Goal: Task Accomplishment & Management: Use online tool/utility

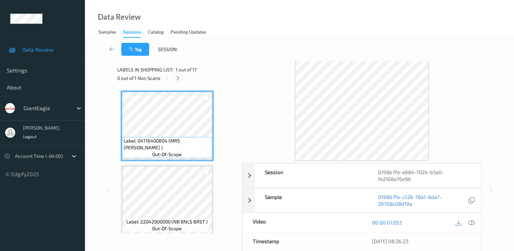
click at [178, 77] on icon at bounding box center [178, 78] width 6 height 6
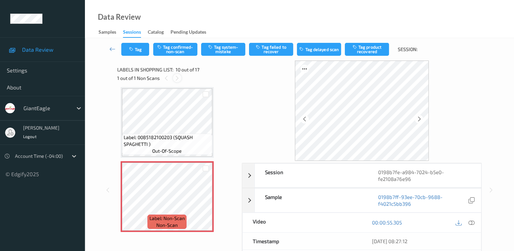
click at [178, 78] on icon at bounding box center [177, 78] width 6 height 6
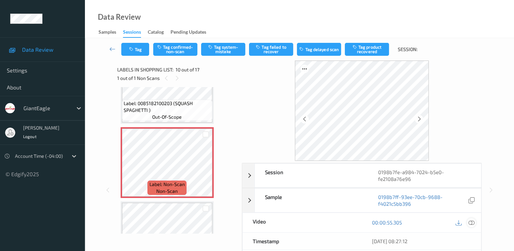
click at [471, 222] on icon at bounding box center [472, 222] width 6 height 6
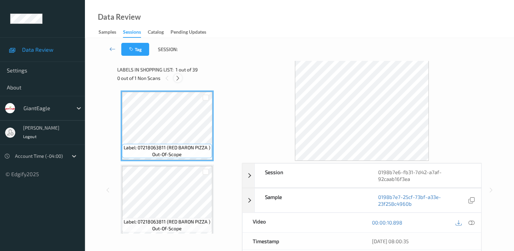
click at [177, 77] on icon at bounding box center [178, 78] width 6 height 6
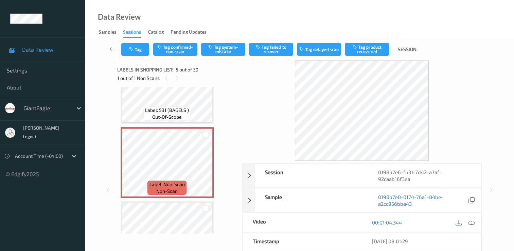
scroll to position [294, 0]
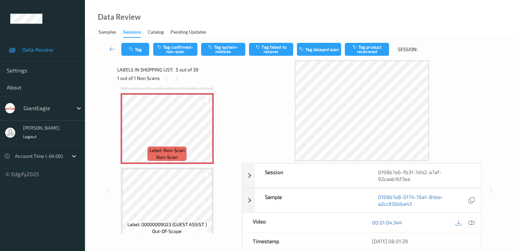
click at [472, 222] on icon at bounding box center [472, 222] width 6 height 6
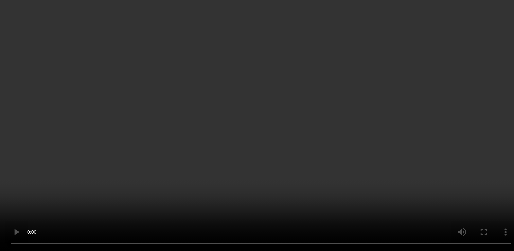
scroll to position [260, 0]
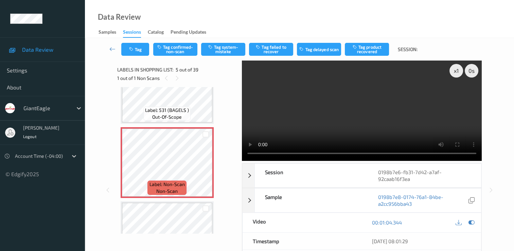
click at [410, 227] on div "00:01:04.344" at bounding box center [421, 222] width 119 height 19
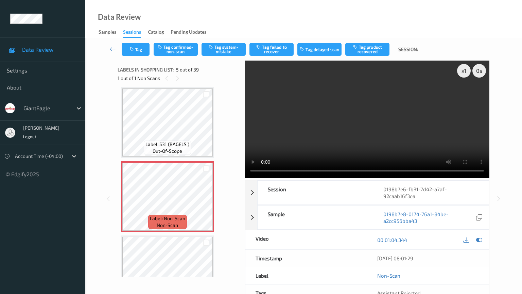
click at [245, 178] on video at bounding box center [367, 119] width 245 height 118
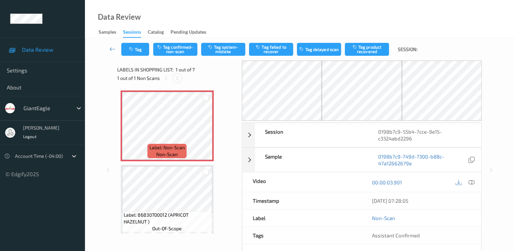
click at [179, 81] on icon at bounding box center [177, 78] width 6 height 6
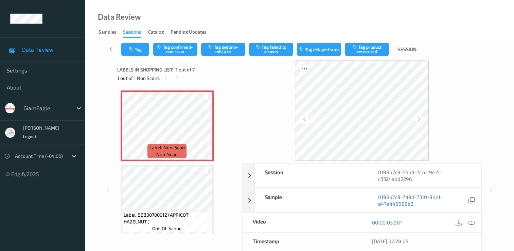
click at [472, 221] on icon at bounding box center [472, 222] width 6 height 6
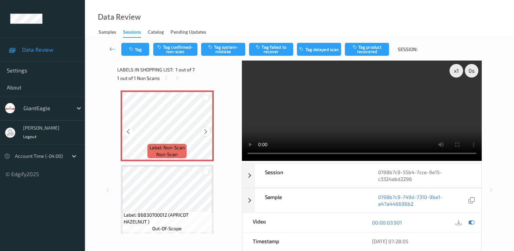
click at [206, 131] on icon at bounding box center [206, 131] width 6 height 6
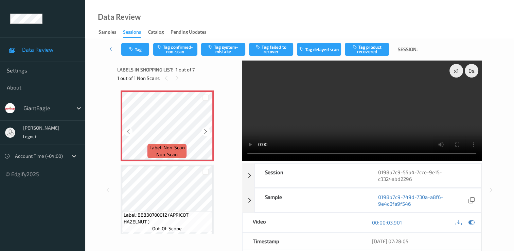
click at [206, 131] on icon at bounding box center [206, 131] width 6 height 6
click at [178, 49] on button "Tag confirmed-non-scan" at bounding box center [175, 49] width 44 height 13
click at [178, 49] on button "Untag confirmed-non-scan" at bounding box center [175, 49] width 44 height 13
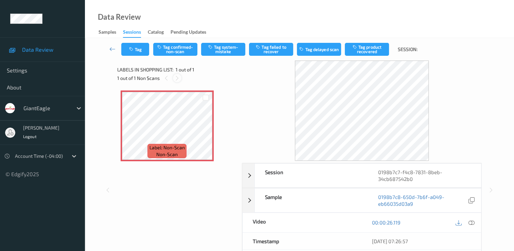
click at [178, 78] on icon at bounding box center [177, 78] width 6 height 6
click at [471, 221] on icon at bounding box center [472, 222] width 6 height 6
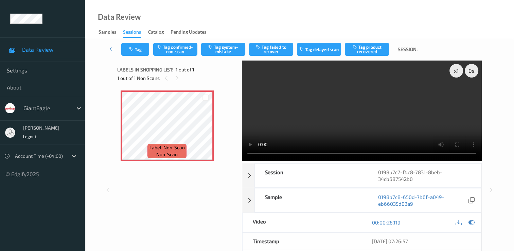
click at [459, 96] on video at bounding box center [362, 110] width 240 height 100
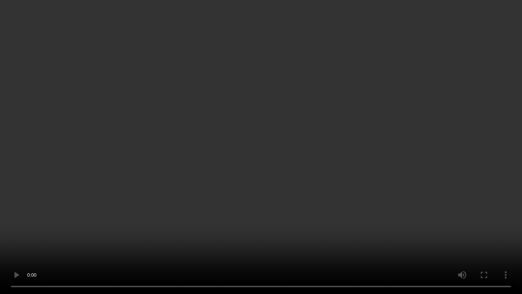
click at [477, 221] on video at bounding box center [261, 147] width 522 height 294
click at [470, 231] on video at bounding box center [261, 147] width 522 height 294
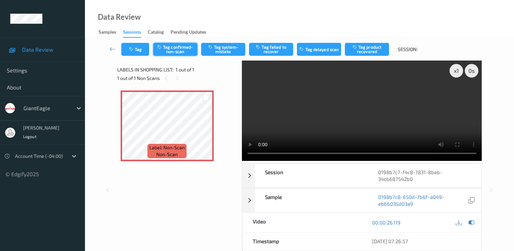
click at [183, 48] on button "Tag confirmed-non-scan" at bounding box center [175, 49] width 44 height 13
click at [181, 52] on button "Untag confirmed-non-scan" at bounding box center [175, 49] width 44 height 13
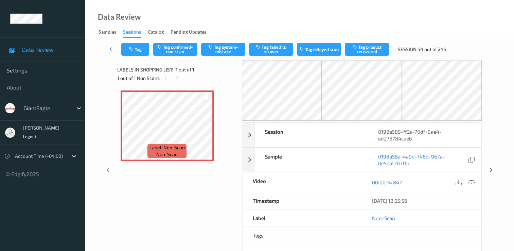
click at [112, 50] on icon at bounding box center [112, 49] width 6 height 7
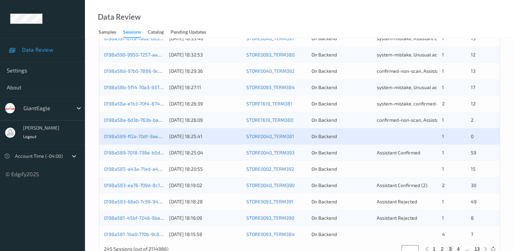
scroll to position [314, 0]
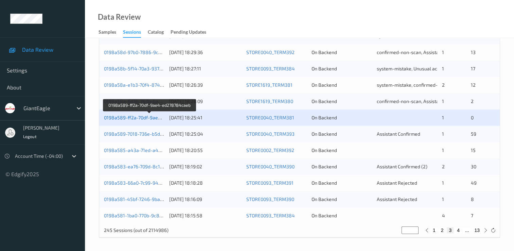
click at [149, 117] on link "0198a589-ff2a-70df-9ae4-ed278784caeb" at bounding box center [150, 118] width 92 height 6
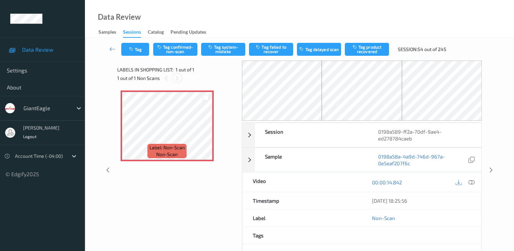
click at [176, 77] on icon at bounding box center [177, 78] width 6 height 6
click at [178, 78] on icon at bounding box center [177, 78] width 6 height 6
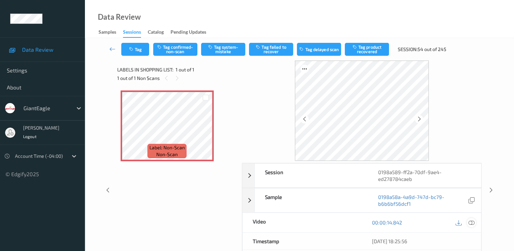
click at [470, 221] on icon at bounding box center [472, 222] width 6 height 6
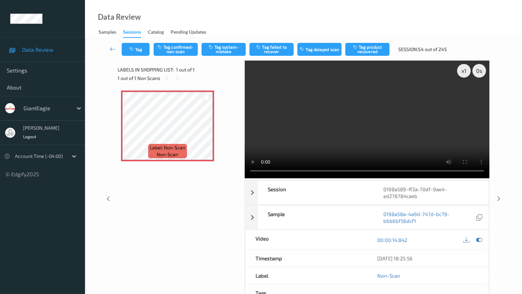
click at [483, 248] on div "x 1 0 s Session 0198a589-ff2a-70df-9ae4-ed278784caeb Session ID 0198a589-ff2a-7…" at bounding box center [303, 198] width 409 height 276
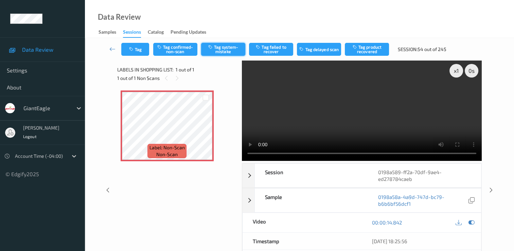
click at [223, 49] on button "Tag system-mistake" at bounding box center [223, 49] width 44 height 13
click at [134, 51] on icon "button" at bounding box center [132, 49] width 6 height 5
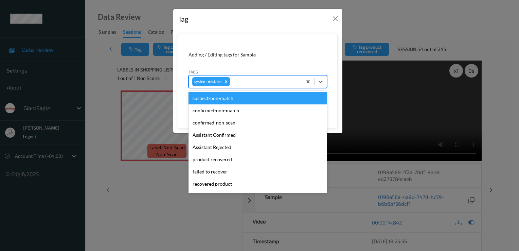
click at [269, 81] on div at bounding box center [264, 81] width 67 height 8
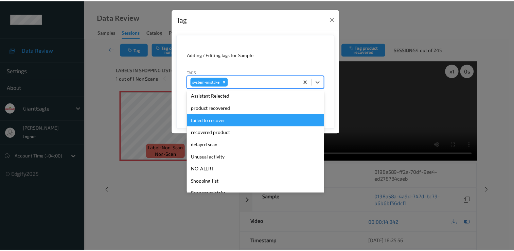
scroll to position [72, 0]
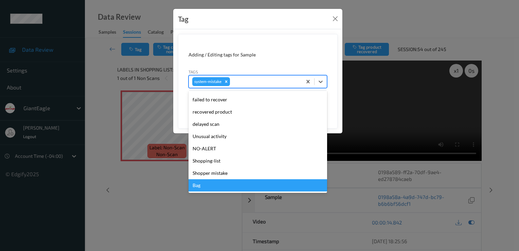
click at [236, 186] on div "Bag" at bounding box center [258, 185] width 139 height 12
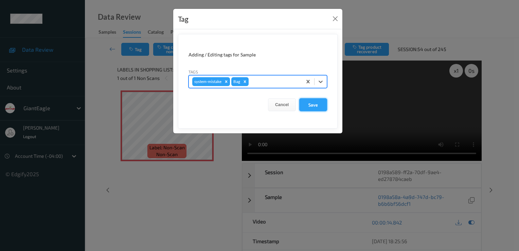
click at [319, 105] on button "Save" at bounding box center [313, 104] width 28 height 13
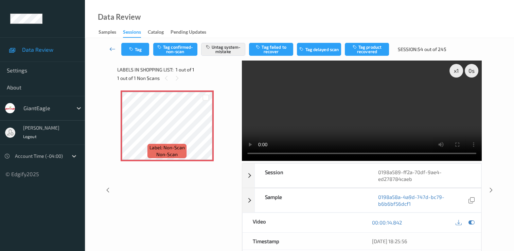
click at [112, 48] on icon at bounding box center [112, 49] width 6 height 7
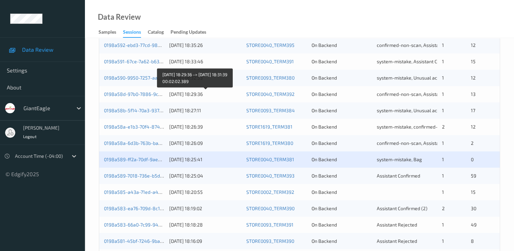
scroll to position [306, 0]
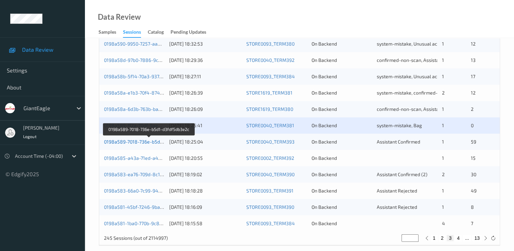
click at [150, 143] on link "0198a589-7018-736e-b5d1-d3fdf5db3e2c" at bounding box center [149, 142] width 90 height 6
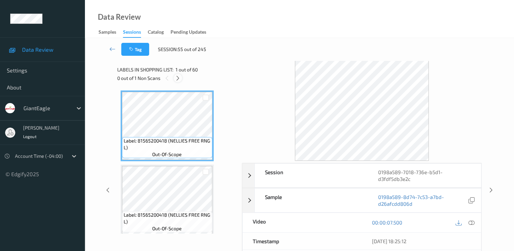
click at [178, 81] on icon at bounding box center [178, 78] width 6 height 6
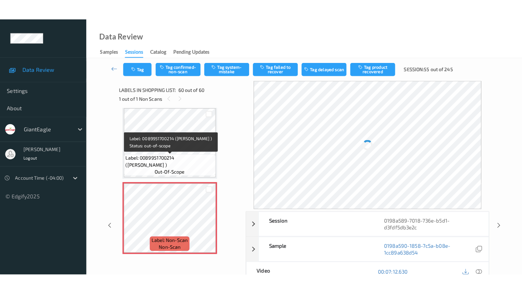
scroll to position [4301, 0]
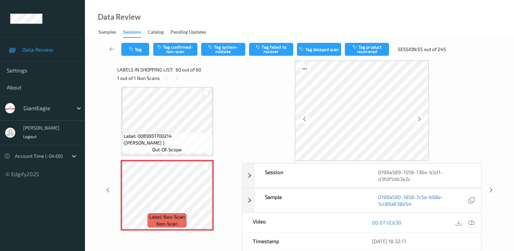
click at [470, 221] on icon at bounding box center [472, 222] width 6 height 6
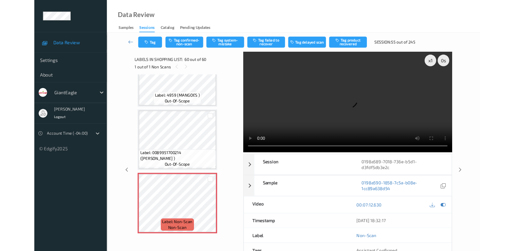
scroll to position [4259, 0]
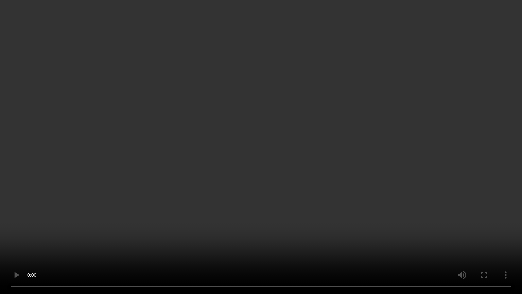
click at [365, 250] on video at bounding box center [261, 147] width 522 height 294
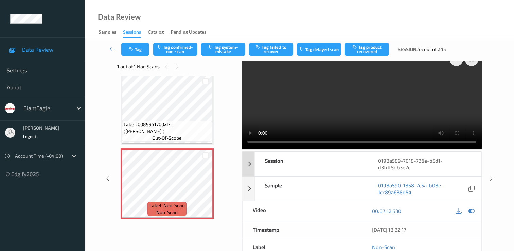
scroll to position [0, 0]
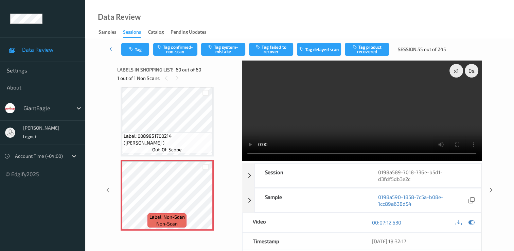
click at [111, 47] on icon at bounding box center [112, 49] width 6 height 7
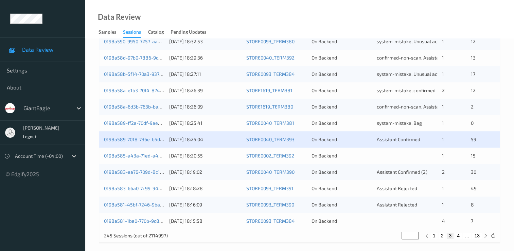
scroll to position [314, 0]
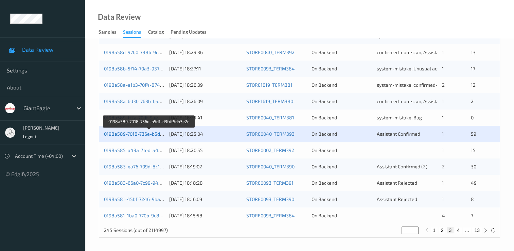
click at [140, 131] on link "0198a589-7018-736e-b5d1-d3fdf5db3e2c" at bounding box center [149, 134] width 90 height 6
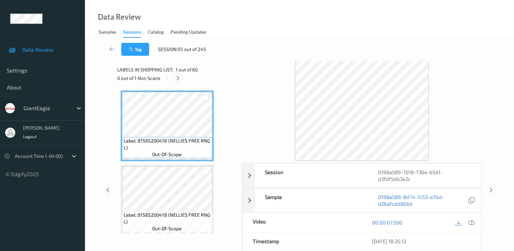
click at [178, 79] on icon at bounding box center [178, 78] width 6 height 6
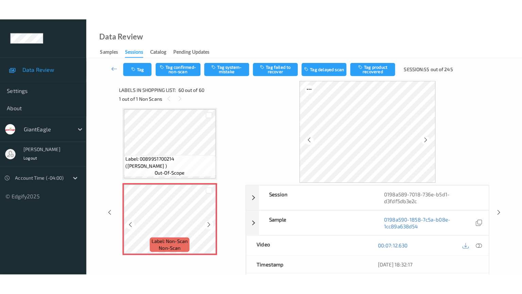
scroll to position [4301, 0]
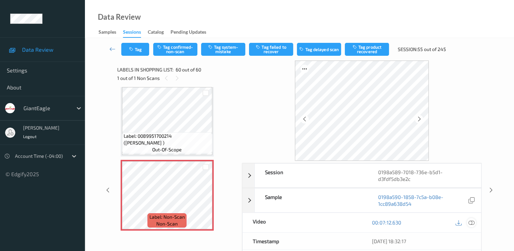
click at [472, 222] on icon at bounding box center [472, 222] width 6 height 6
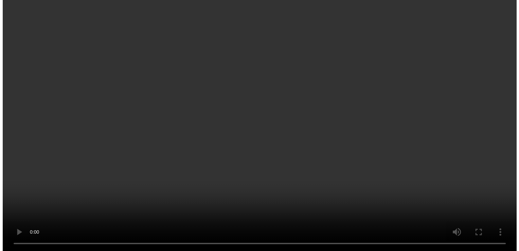
scroll to position [4259, 0]
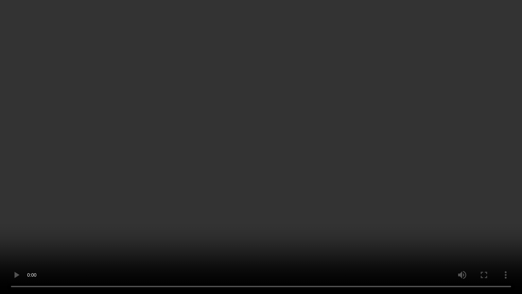
click at [459, 170] on video at bounding box center [261, 147] width 522 height 294
click at [92, 247] on video at bounding box center [261, 147] width 522 height 294
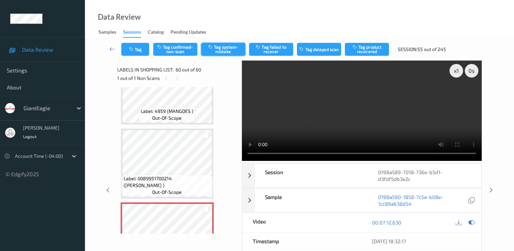
click at [226, 48] on button "Tag system-mistake" at bounding box center [223, 49] width 44 height 13
click at [135, 50] on icon "button" at bounding box center [132, 49] width 6 height 5
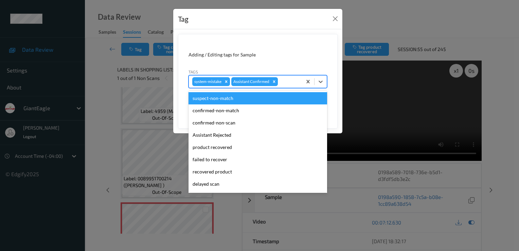
click at [287, 82] on div at bounding box center [288, 81] width 19 height 8
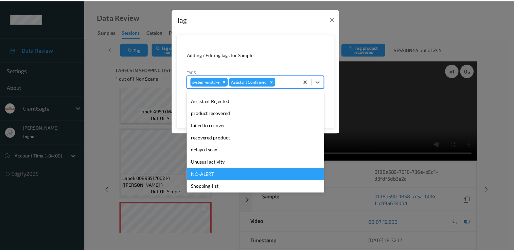
scroll to position [60, 0]
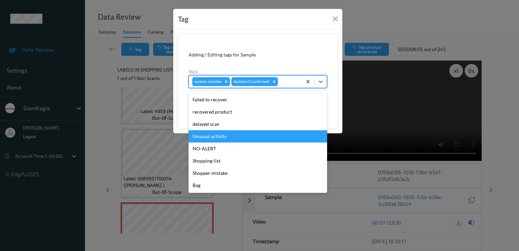
click at [227, 138] on div "Unusual activity" at bounding box center [258, 136] width 139 height 12
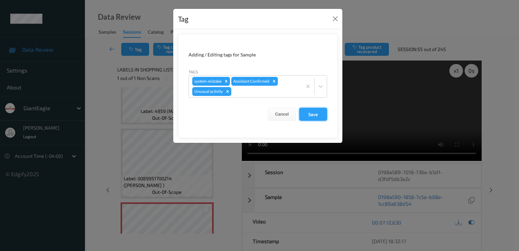
click at [323, 113] on button "Save" at bounding box center [313, 114] width 28 height 13
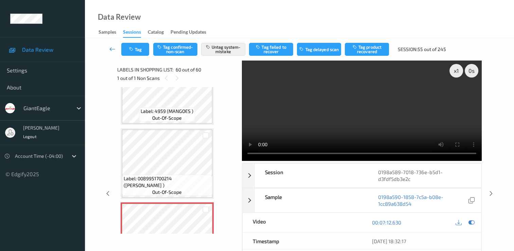
click at [109, 48] on link at bounding box center [113, 49] width 18 height 13
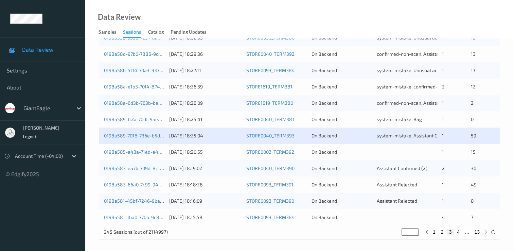
scroll to position [314, 0]
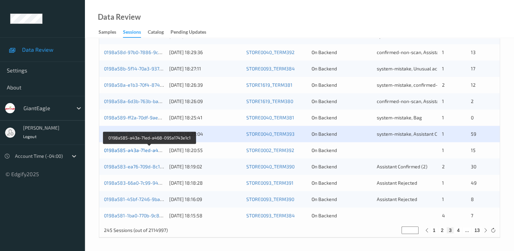
click at [145, 151] on link "0198a585-a43a-71ed-a468-095a1743e1c1" at bounding box center [150, 150] width 92 height 6
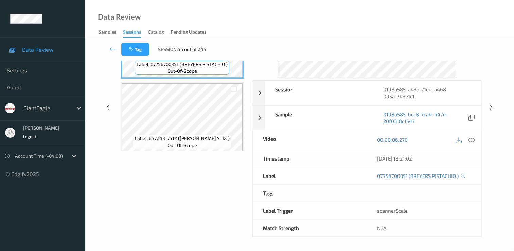
scroll to position [82, 0]
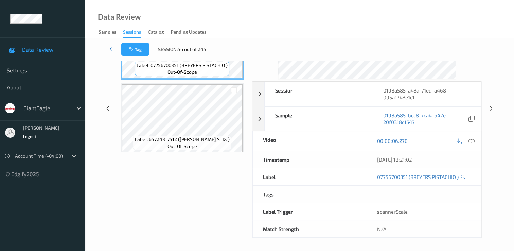
click at [111, 48] on icon at bounding box center [112, 49] width 6 height 7
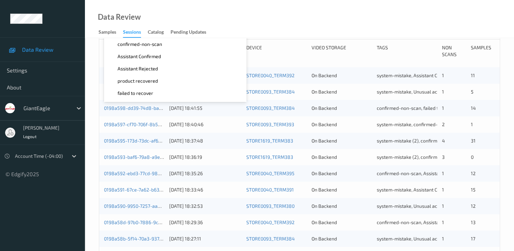
scroll to position [170, 0]
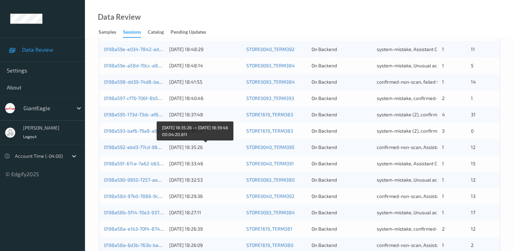
click at [215, 150] on div "0198a592-ebd3-77cd-9869-13d23bae68b2 13/08/2025 18:35:26 STORE0040_TERM395 On B…" at bounding box center [299, 147] width 401 height 16
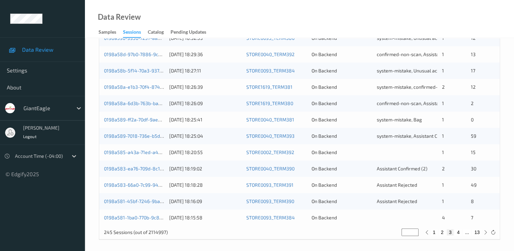
scroll to position [314, 0]
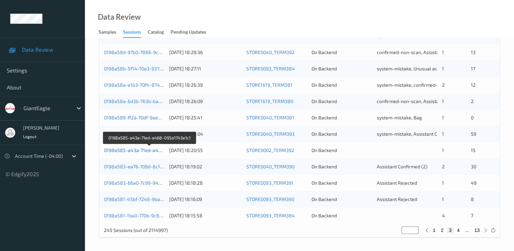
click at [149, 151] on link "0198a585-a43a-71ed-a468-095a1743e1c1" at bounding box center [150, 150] width 92 height 6
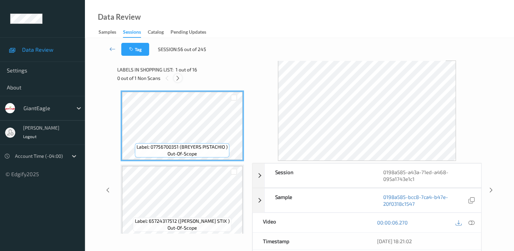
click at [176, 78] on icon at bounding box center [178, 78] width 6 height 6
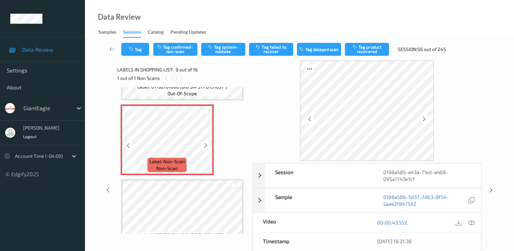
scroll to position [590, 0]
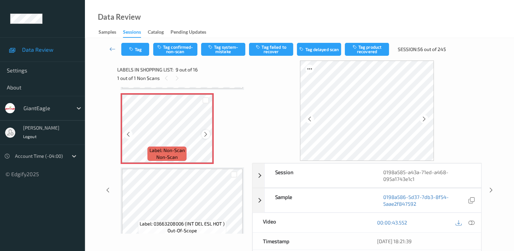
click at [207, 135] on icon at bounding box center [206, 134] width 6 height 6
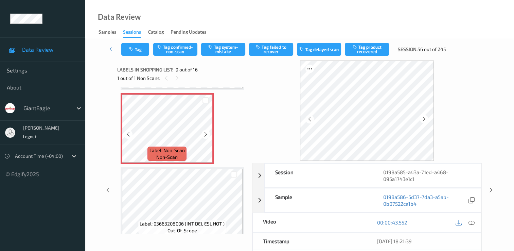
click at [207, 135] on icon at bounding box center [206, 134] width 6 height 6
click at [207, 134] on icon at bounding box center [206, 134] width 6 height 6
click at [472, 222] on icon at bounding box center [472, 222] width 6 height 6
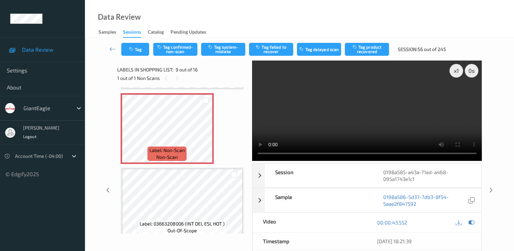
click at [457, 94] on video at bounding box center [367, 110] width 230 height 100
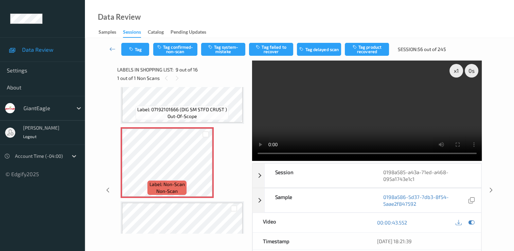
scroll to position [522, 0]
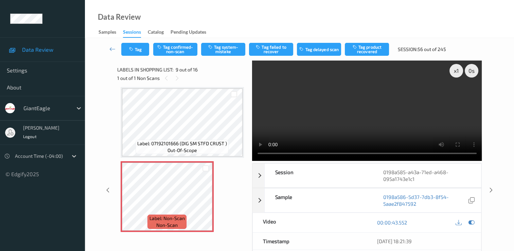
click at [369, 153] on video at bounding box center [367, 110] width 230 height 100
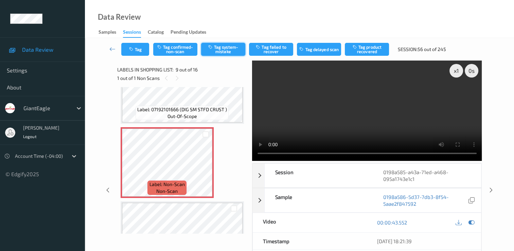
click at [223, 49] on button "Tag system-mistake" at bounding box center [223, 49] width 44 height 13
click at [111, 47] on icon at bounding box center [112, 49] width 6 height 7
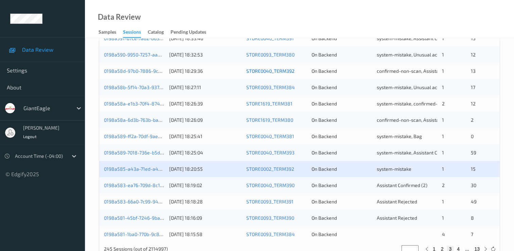
scroll to position [306, 0]
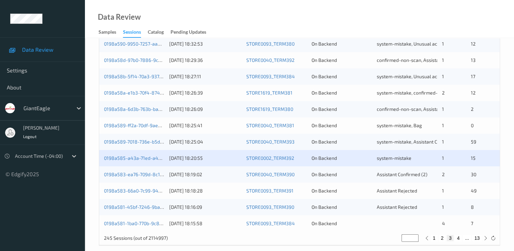
click at [145, 154] on div "0198a585-a43a-71ed-a468-095a1743e1c1 13/08/2025 18:20:55 STORE0002_TERM392 On B…" at bounding box center [299, 158] width 401 height 16
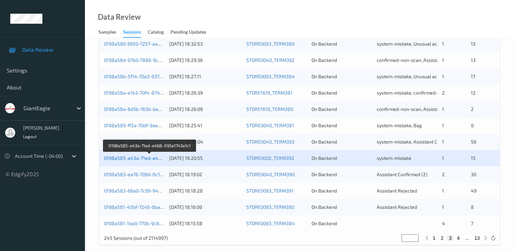
click at [145, 155] on link "0198a585-a43a-71ed-a468-095a1743e1c1" at bounding box center [150, 158] width 92 height 6
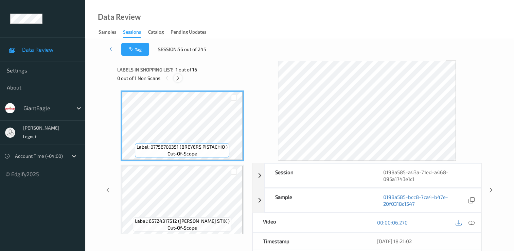
click at [176, 75] on icon at bounding box center [178, 78] width 6 height 6
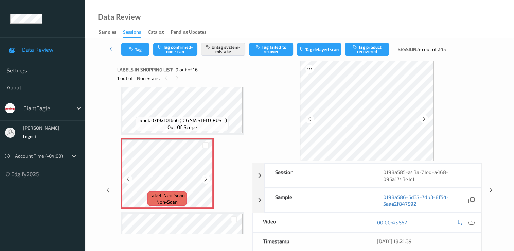
scroll to position [590, 0]
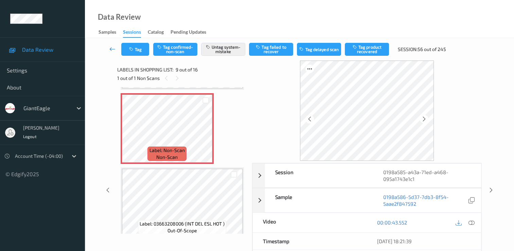
click at [113, 48] on icon at bounding box center [112, 49] width 6 height 7
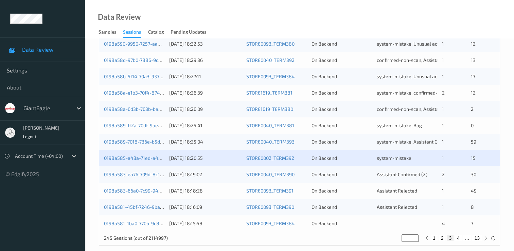
scroll to position [314, 0]
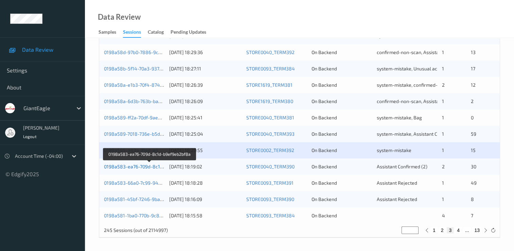
click at [146, 166] on link "0198a583-ea76-709d-8c1d-b9ef9eb2bf8a" at bounding box center [150, 166] width 92 height 6
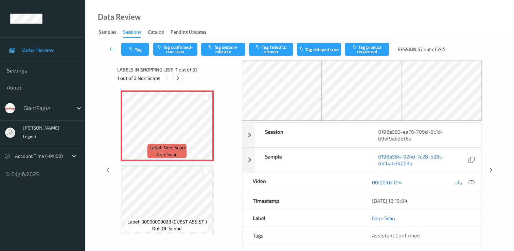
click at [177, 77] on icon at bounding box center [178, 78] width 6 height 6
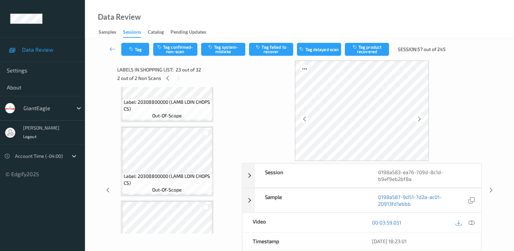
scroll to position [1355, 0]
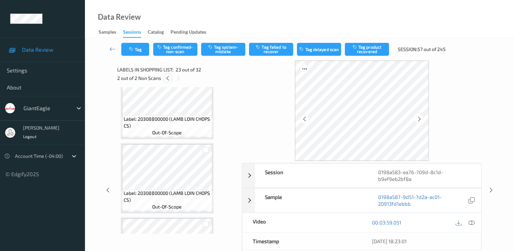
click at [165, 78] on icon at bounding box center [168, 78] width 6 height 6
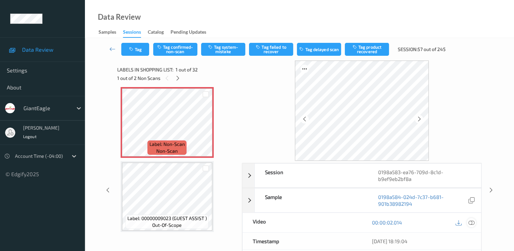
click at [471, 222] on icon at bounding box center [472, 222] width 6 height 6
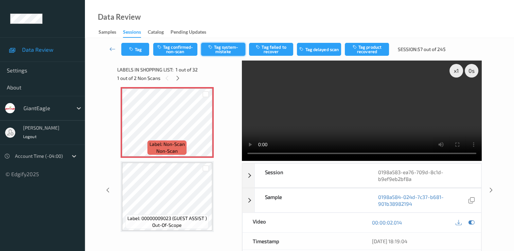
click at [228, 47] on button "Tag system-mistake" at bounding box center [223, 49] width 44 height 13
click at [178, 76] on icon at bounding box center [178, 78] width 6 height 6
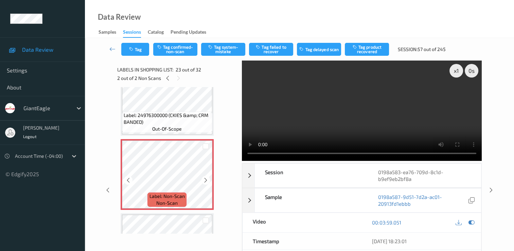
scroll to position [1593, 0]
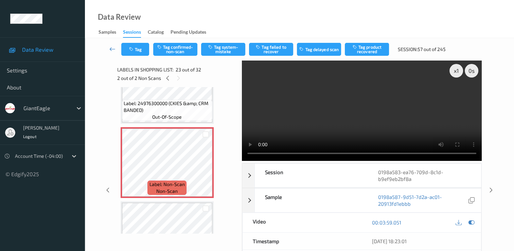
click at [112, 45] on link at bounding box center [113, 49] width 18 height 13
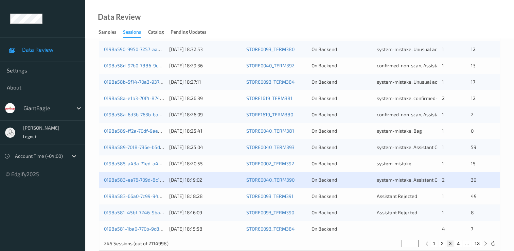
scroll to position [314, 0]
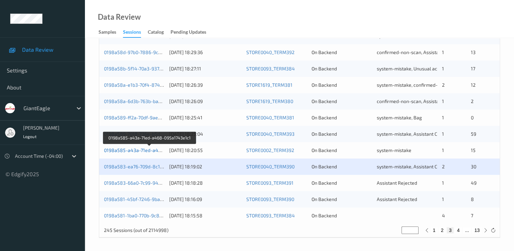
click at [154, 151] on link "0198a585-a43a-71ed-a468-095a1743e1c1" at bounding box center [150, 150] width 92 height 6
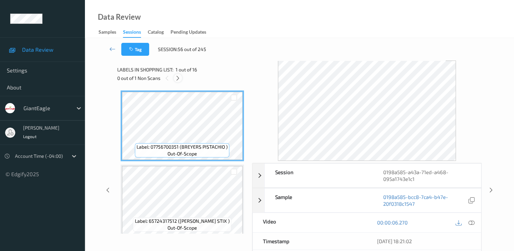
click at [177, 77] on icon at bounding box center [178, 78] width 6 height 6
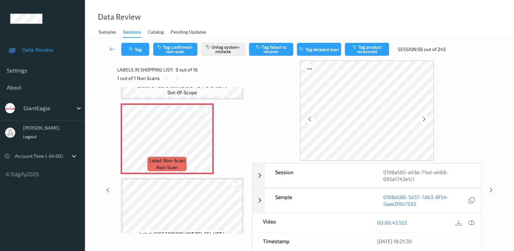
scroll to position [556, 0]
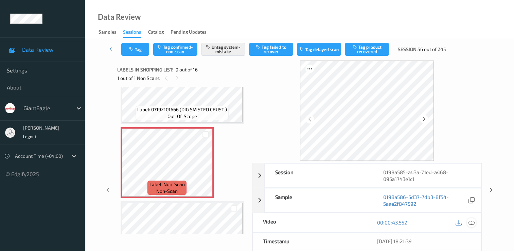
click at [473, 222] on icon at bounding box center [472, 222] width 6 height 6
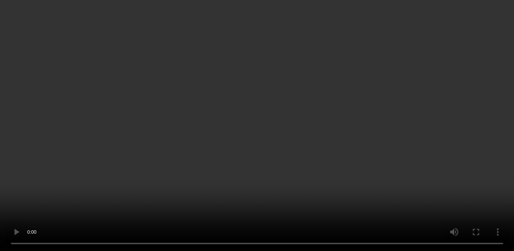
click at [459, 170] on video at bounding box center [257, 125] width 514 height 251
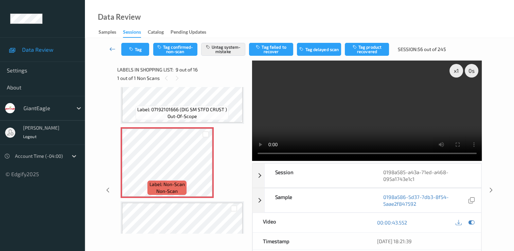
click at [111, 48] on icon at bounding box center [112, 49] width 6 height 7
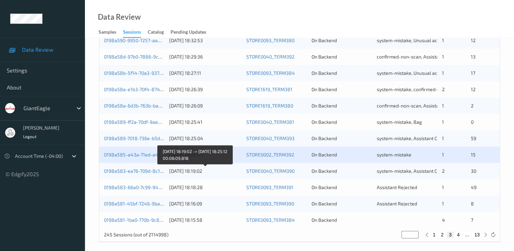
scroll to position [314, 0]
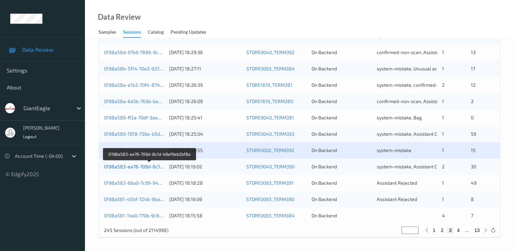
click at [142, 163] on link "0198a583-ea76-709d-8c1d-b9ef9eb2bf8a" at bounding box center [150, 166] width 92 height 6
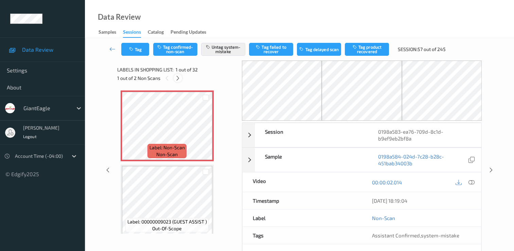
click at [178, 78] on icon at bounding box center [178, 78] width 6 height 6
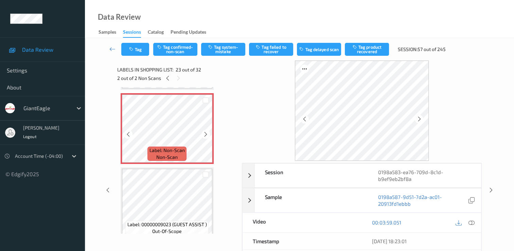
scroll to position [1661, 0]
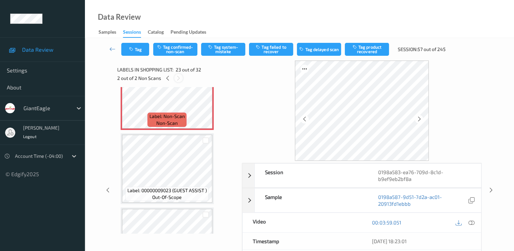
click at [181, 78] on icon at bounding box center [179, 78] width 6 height 6
click at [180, 78] on icon at bounding box center [179, 78] width 6 height 6
click at [179, 79] on icon at bounding box center [179, 78] width 6 height 6
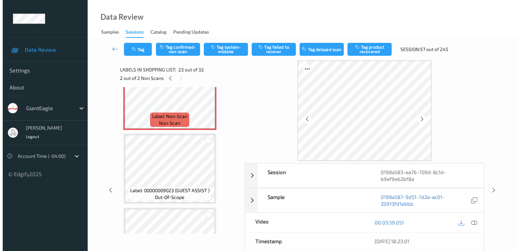
scroll to position [1593, 0]
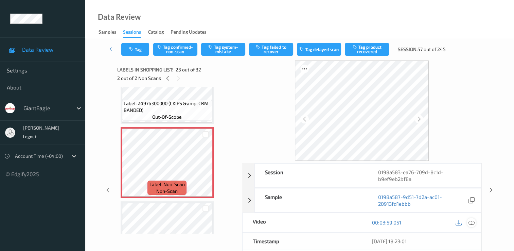
click at [469, 223] on icon at bounding box center [472, 222] width 6 height 6
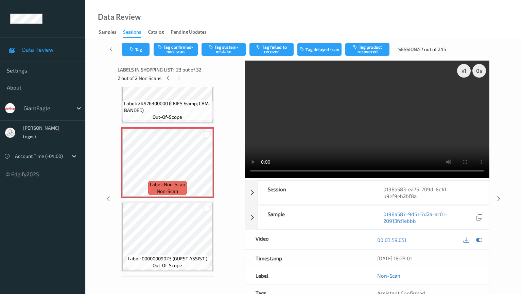
click at [288, 178] on video at bounding box center [367, 119] width 245 height 118
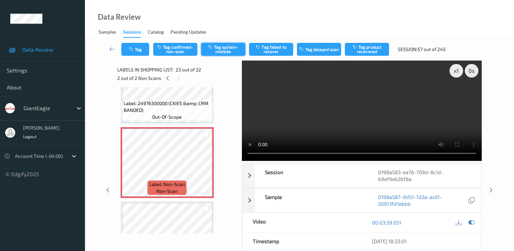
click at [225, 49] on button "Tag system-mistake" at bounding box center [223, 49] width 44 height 13
click at [139, 52] on button "Tag" at bounding box center [135, 49] width 28 height 13
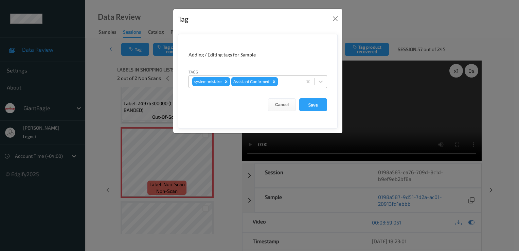
click at [288, 80] on div at bounding box center [288, 81] width 19 height 8
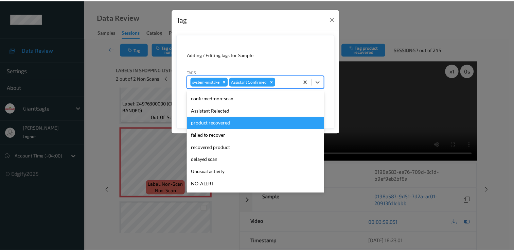
scroll to position [60, 0]
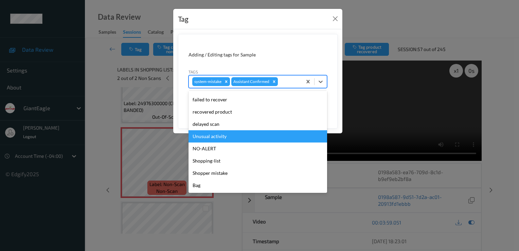
click at [238, 137] on div "Unusual activity" at bounding box center [258, 136] width 139 height 12
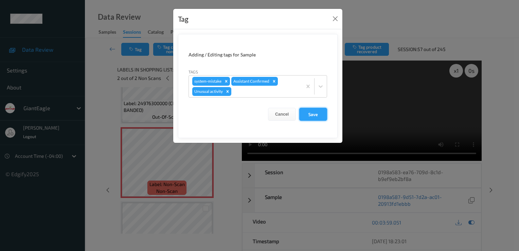
click at [311, 112] on button "Save" at bounding box center [313, 114] width 28 height 13
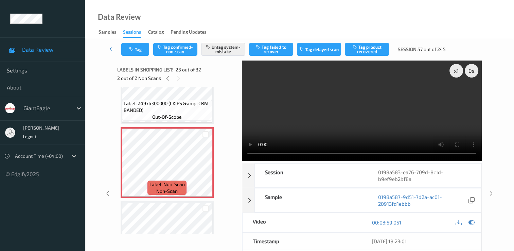
click at [117, 46] on link at bounding box center [113, 49] width 18 height 13
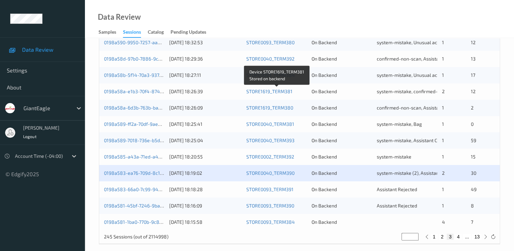
scroll to position [314, 0]
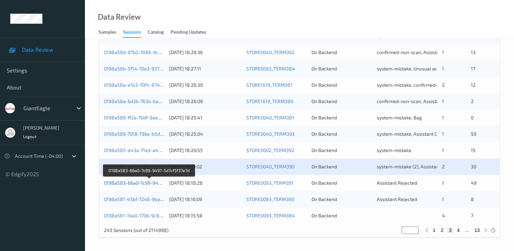
click at [150, 183] on link "0198a583-66a0-7c99-9497-5d7cf5f37e7d" at bounding box center [149, 183] width 91 height 6
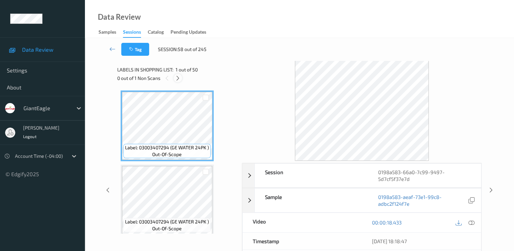
click at [180, 78] on icon at bounding box center [178, 78] width 6 height 6
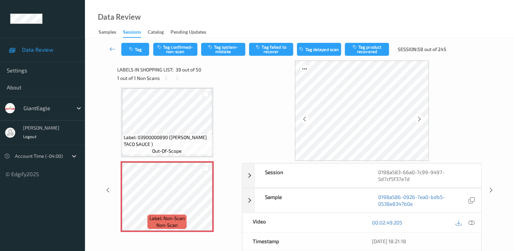
scroll to position [2778, 0]
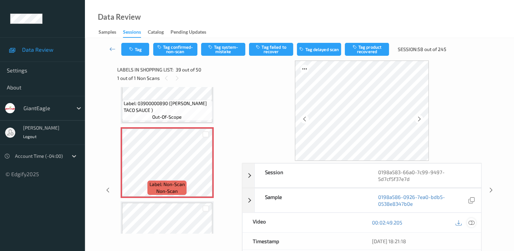
click at [470, 221] on icon at bounding box center [472, 222] width 6 height 6
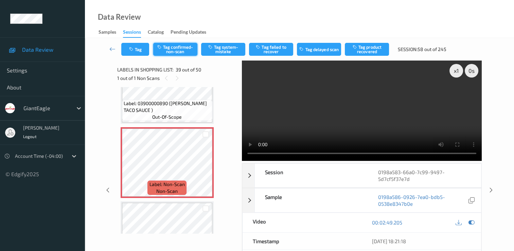
click at [181, 49] on button "Tag confirmed-non-scan" at bounding box center [175, 49] width 44 height 13
click at [363, 49] on button "Tag product recovered" at bounding box center [367, 49] width 44 height 13
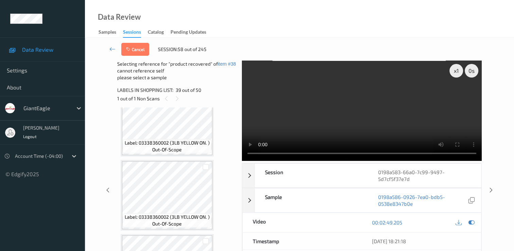
scroll to position [2880, 0]
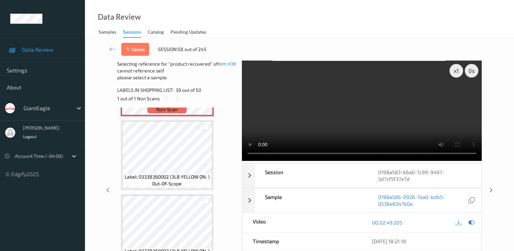
click at [205, 205] on div at bounding box center [205, 200] width 13 height 11
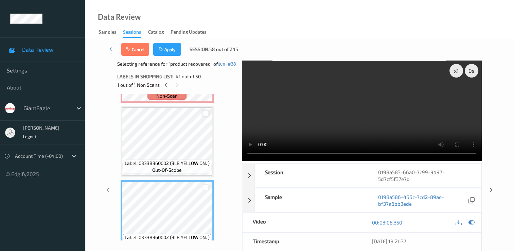
click at [206, 112] on div at bounding box center [206, 113] width 6 height 6
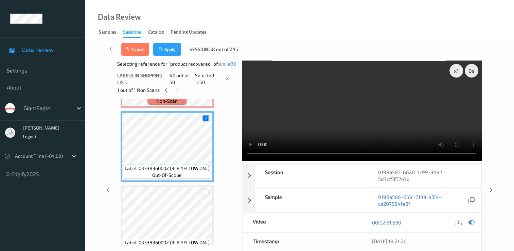
click at [204, 192] on div at bounding box center [206, 192] width 6 height 6
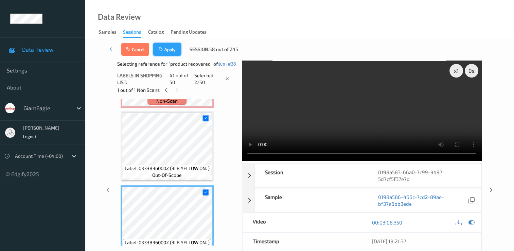
click at [169, 48] on button "Apply" at bounding box center [167, 49] width 28 height 13
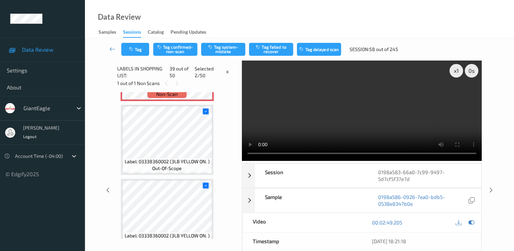
scroll to position [2744, 0]
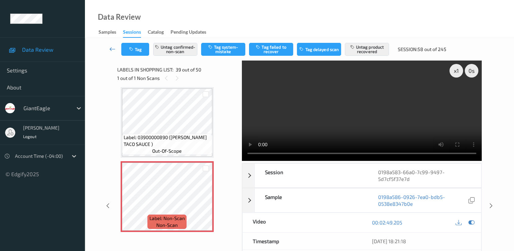
click at [110, 50] on icon at bounding box center [112, 49] width 6 height 7
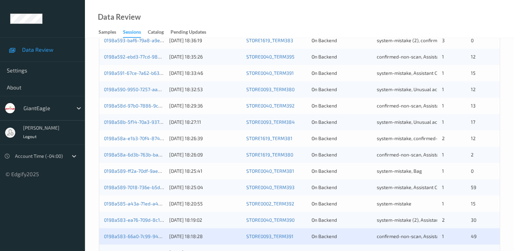
scroll to position [314, 0]
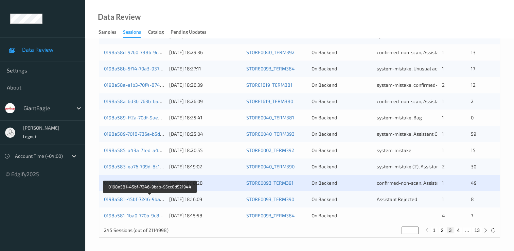
click at [140, 199] on link "0198a581-45bf-7246-9bab-95cc0d521944" at bounding box center [150, 199] width 93 height 6
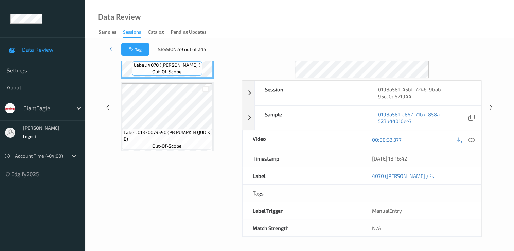
scroll to position [82, 0]
click at [112, 48] on icon at bounding box center [112, 49] width 6 height 7
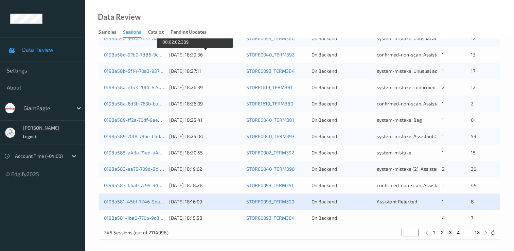
scroll to position [314, 0]
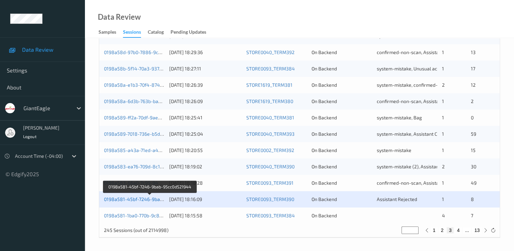
click at [143, 200] on link "0198a581-45bf-7246-9bab-95cc0d521944" at bounding box center [150, 199] width 93 height 6
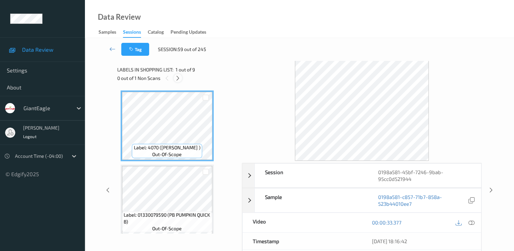
click at [178, 78] on icon at bounding box center [178, 78] width 6 height 6
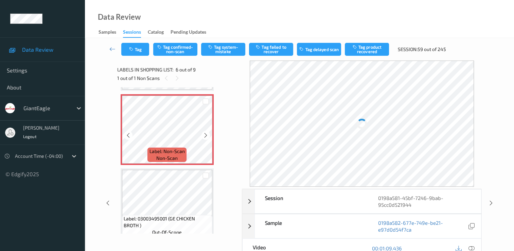
scroll to position [368, 0]
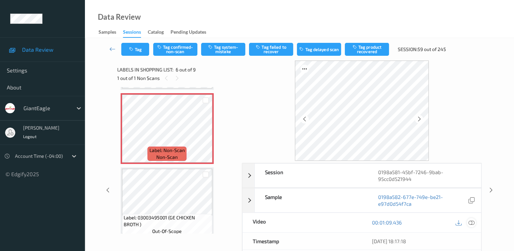
click at [469, 221] on icon at bounding box center [472, 222] width 6 height 6
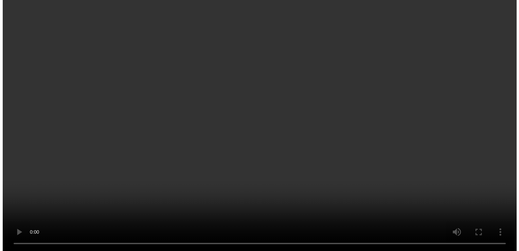
scroll to position [353, 0]
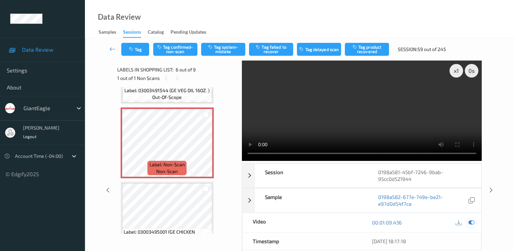
click at [469, 221] on icon at bounding box center [472, 222] width 6 height 6
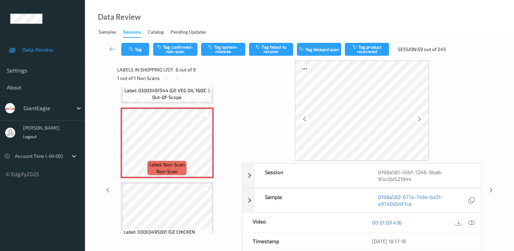
click at [470, 223] on icon at bounding box center [472, 222] width 6 height 6
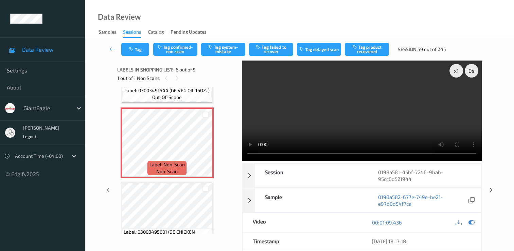
click at [482, 250] on div "x 1 0 s Session 0198a581-45bf-7246-9bab-95cc0d521944 Session ID 0198a581-45bf-7…" at bounding box center [299, 189] width 401 height 259
click at [223, 51] on button "Tag system-mistake" at bounding box center [223, 49] width 44 height 13
click at [140, 46] on button "Tag" at bounding box center [135, 49] width 28 height 13
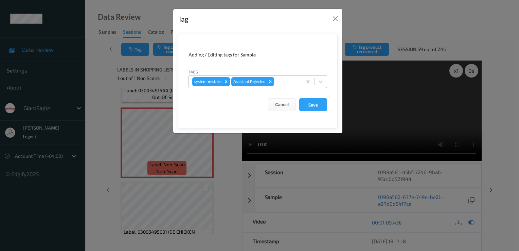
click at [291, 83] on div at bounding box center [287, 81] width 23 height 8
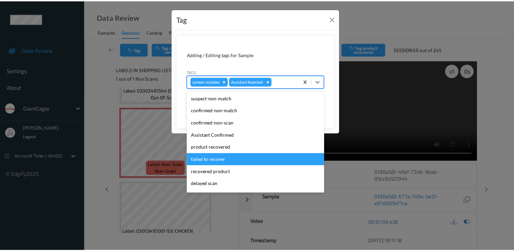
scroll to position [34, 0]
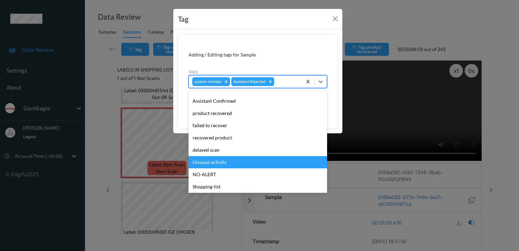
click at [239, 157] on div "Unusual activity" at bounding box center [258, 162] width 139 height 12
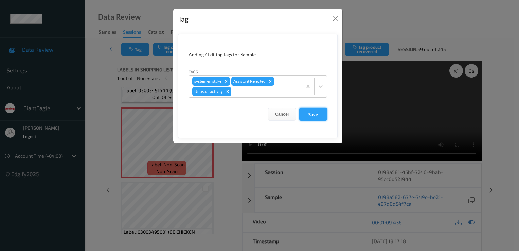
click at [320, 113] on button "Save" at bounding box center [313, 114] width 28 height 13
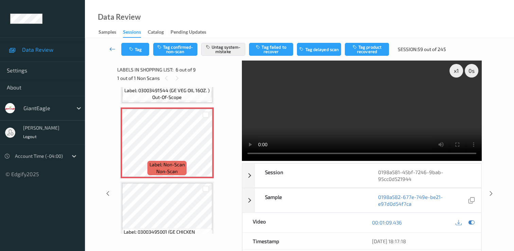
click at [110, 49] on icon at bounding box center [112, 49] width 6 height 7
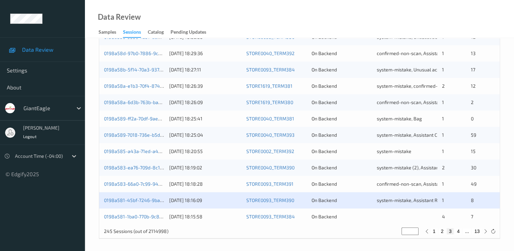
scroll to position [314, 0]
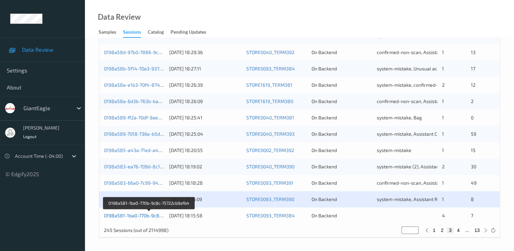
click at [142, 216] on link "0198a581-1ba0-770b-9c8c-75722cb9afb4" at bounding box center [149, 215] width 90 height 6
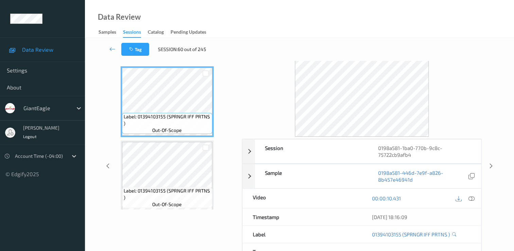
scroll to position [14, 0]
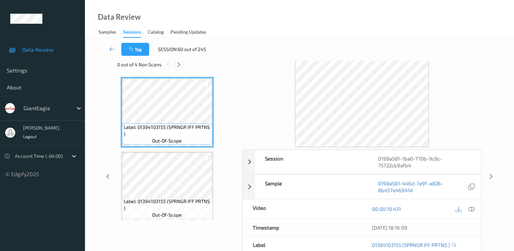
click at [180, 64] on icon at bounding box center [179, 65] width 6 height 6
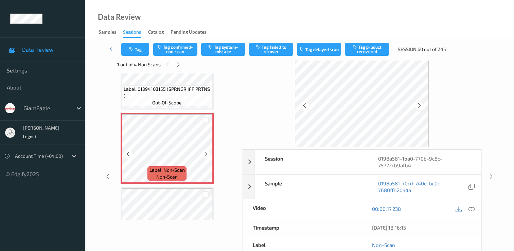
scroll to position [145, 0]
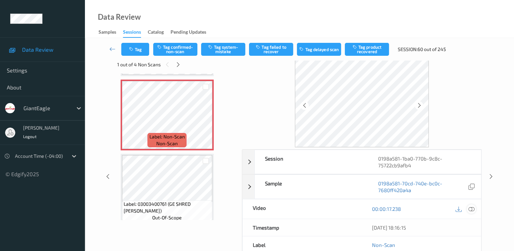
click at [469, 209] on icon at bounding box center [472, 209] width 6 height 6
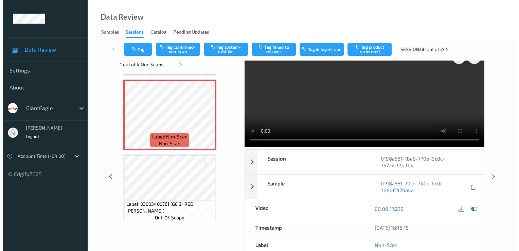
scroll to position [0, 0]
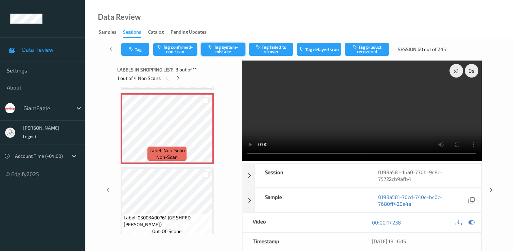
click at [231, 49] on button "Tag system-mistake" at bounding box center [223, 49] width 44 height 13
click at [134, 53] on button "Tag" at bounding box center [135, 49] width 28 height 13
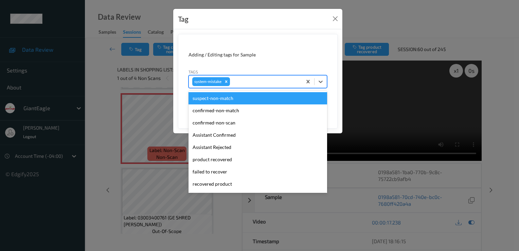
click at [256, 81] on div at bounding box center [264, 81] width 67 height 8
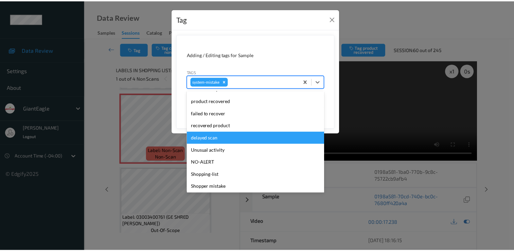
scroll to position [68, 0]
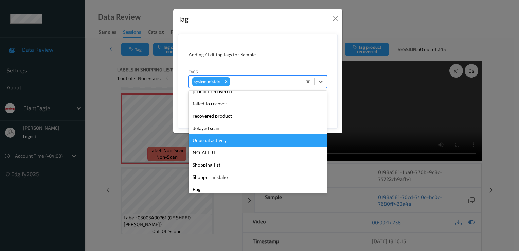
click at [232, 141] on div "Unusual activity" at bounding box center [258, 140] width 139 height 12
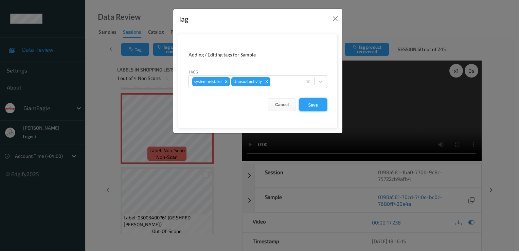
click at [308, 100] on button "Save" at bounding box center [313, 104] width 28 height 13
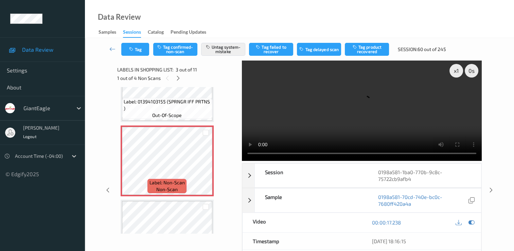
scroll to position [111, 0]
click at [178, 78] on icon at bounding box center [178, 78] width 6 height 6
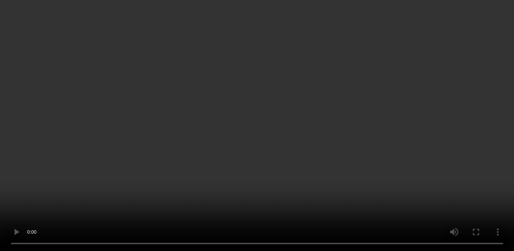
scroll to position [448, 0]
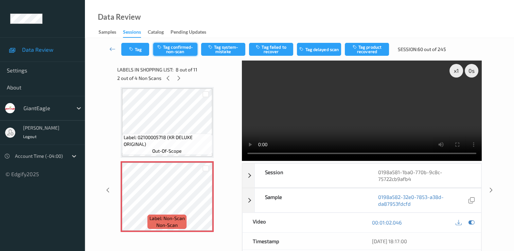
click at [177, 48] on button "Tag confirmed-non-scan" at bounding box center [175, 49] width 44 height 13
drag, startPoint x: 182, startPoint y: 49, endPoint x: 177, endPoint y: 48, distance: 5.3
click at [179, 48] on button "Tag confirmed-non-scan" at bounding box center [175, 49] width 44 height 13
click at [181, 50] on button "Tag confirmed-non-scan" at bounding box center [175, 49] width 44 height 13
click at [174, 54] on button "Tag confirmed-non-scan" at bounding box center [175, 49] width 44 height 13
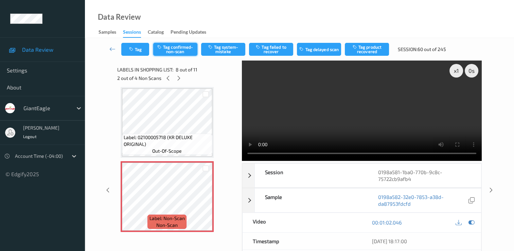
click at [174, 54] on button "Tag confirmed-non-scan" at bounding box center [175, 49] width 44 height 13
click at [171, 50] on button "Tag confirmed-non-scan" at bounding box center [175, 49] width 44 height 13
click at [172, 49] on button "Tag confirmed-non-scan" at bounding box center [175, 49] width 44 height 13
click at [311, 183] on div "Session" at bounding box center [311, 175] width 113 height 24
click at [183, 50] on button "Tag confirmed-non-scan" at bounding box center [175, 49] width 44 height 13
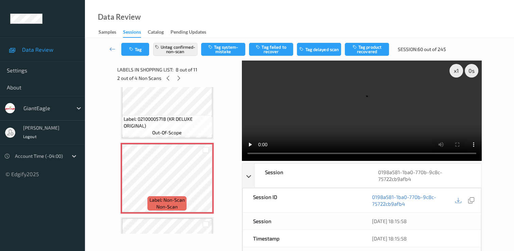
scroll to position [482, 0]
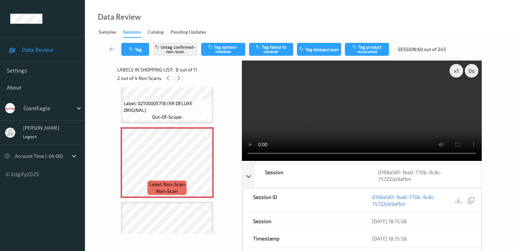
click at [179, 77] on icon at bounding box center [179, 78] width 6 height 6
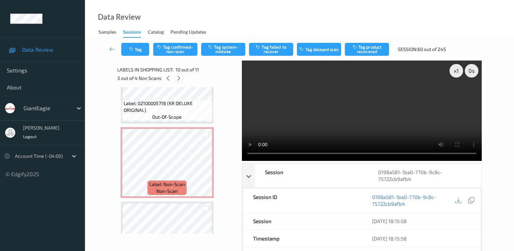
scroll to position [596, 0]
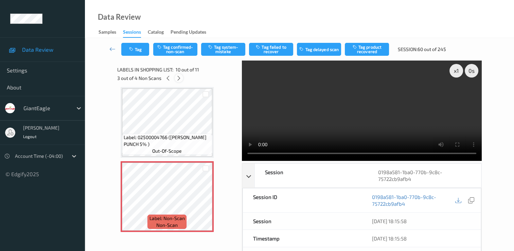
click at [179, 77] on icon at bounding box center [179, 78] width 6 height 6
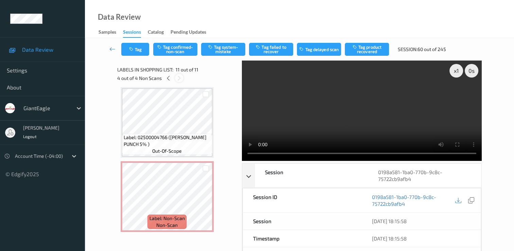
scroll to position [670, 0]
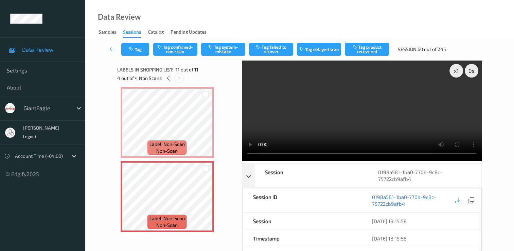
click at [178, 81] on icon at bounding box center [179, 78] width 6 height 6
click at [167, 78] on icon at bounding box center [168, 78] width 6 height 6
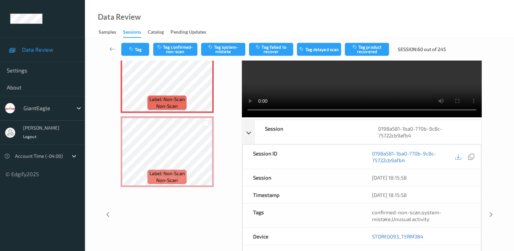
scroll to position [0, 0]
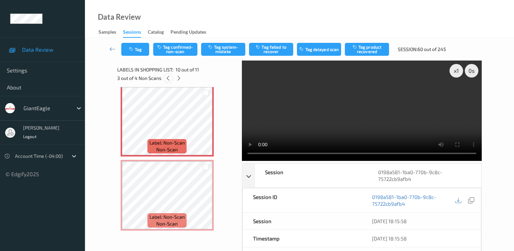
click at [167, 77] on icon at bounding box center [168, 78] width 6 height 6
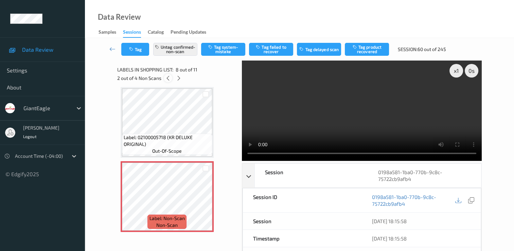
click at [168, 78] on icon at bounding box center [168, 78] width 6 height 6
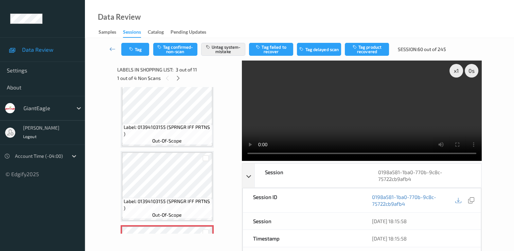
scroll to position [10, 0]
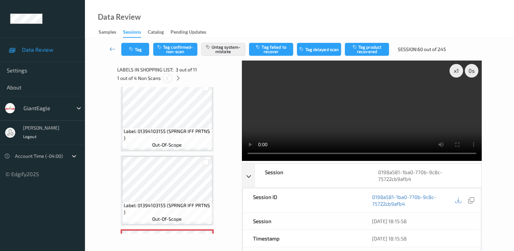
click at [166, 76] on icon at bounding box center [167, 78] width 6 height 6
click at [170, 77] on icon at bounding box center [167, 78] width 6 height 6
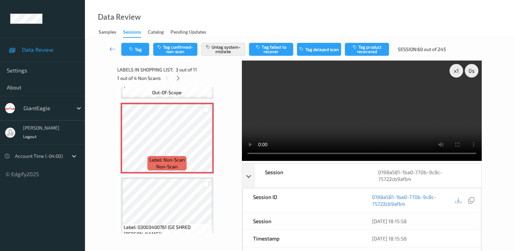
scroll to position [111, 0]
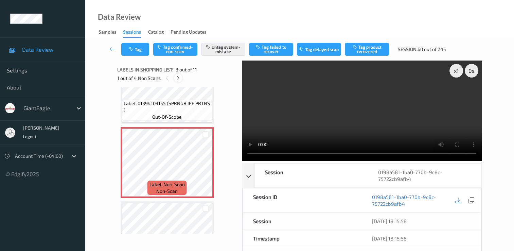
click at [177, 78] on icon at bounding box center [178, 78] width 6 height 6
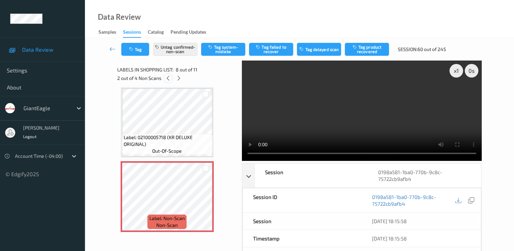
click at [167, 79] on icon at bounding box center [168, 78] width 6 height 6
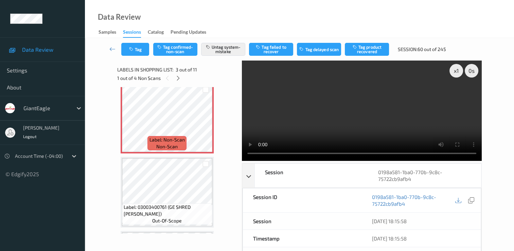
scroll to position [145, 0]
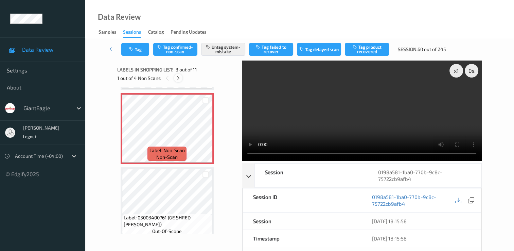
click at [178, 77] on icon at bounding box center [178, 78] width 6 height 6
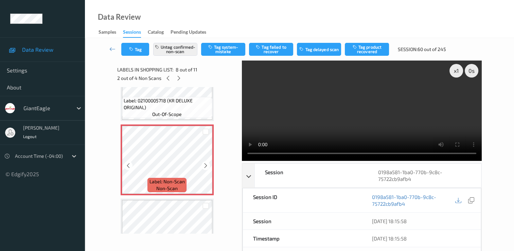
scroll to position [516, 0]
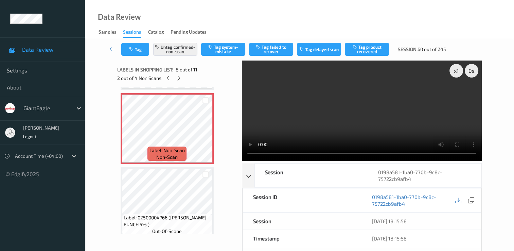
click at [178, 77] on icon at bounding box center [179, 78] width 6 height 6
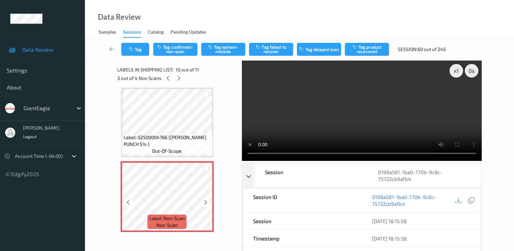
scroll to position [630, 0]
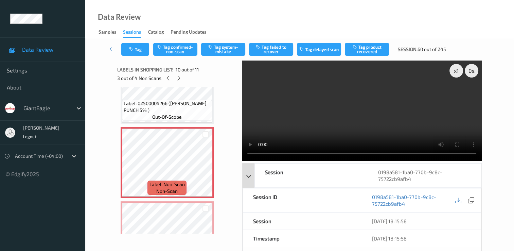
click at [360, 169] on div "Session" at bounding box center [311, 175] width 113 height 24
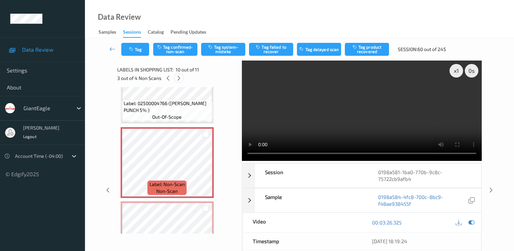
click at [180, 77] on icon at bounding box center [179, 78] width 6 height 6
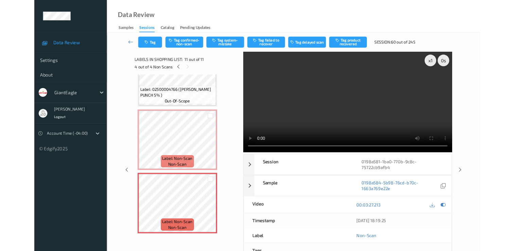
scroll to position [629, 0]
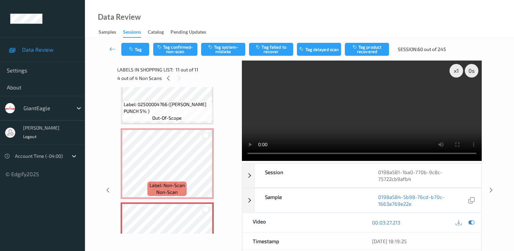
click at [346, 113] on video at bounding box center [362, 110] width 240 height 100
click at [317, 120] on video at bounding box center [362, 110] width 240 height 100
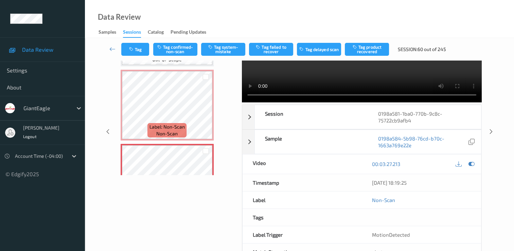
scroll to position [82, 0]
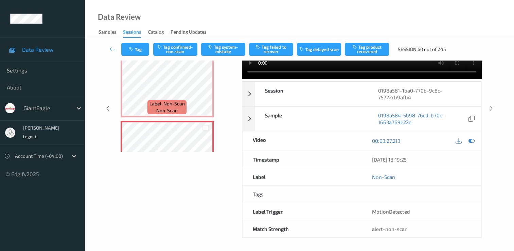
drag, startPoint x: 237, startPoint y: 133, endPoint x: 238, endPoint y: 143, distance: 10.2
click at [238, 143] on div "x 1 0 s Session 0198a581-1ba0-770b-9c8c-75722cb9afb4 Session ID 0198a581-1ba0-7…" at bounding box center [299, 108] width 365 height 259
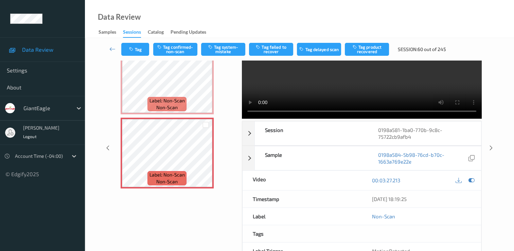
scroll to position [0, 0]
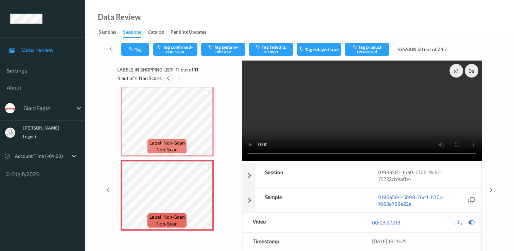
click at [169, 81] on icon at bounding box center [168, 78] width 6 height 6
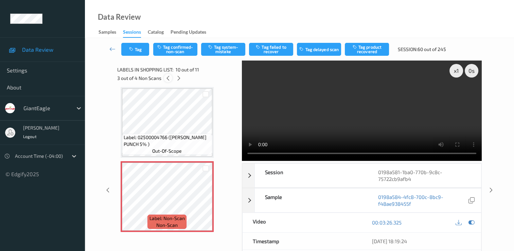
click at [169, 81] on icon at bounding box center [168, 78] width 6 height 6
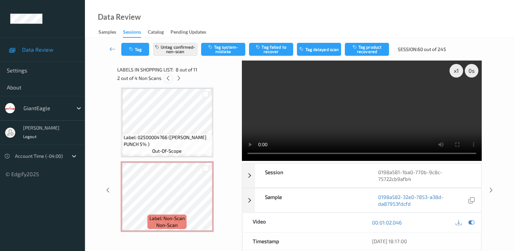
scroll to position [448, 0]
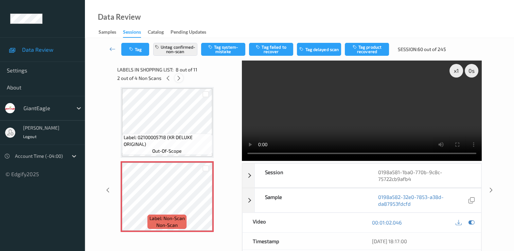
click at [178, 79] on icon at bounding box center [179, 78] width 6 height 6
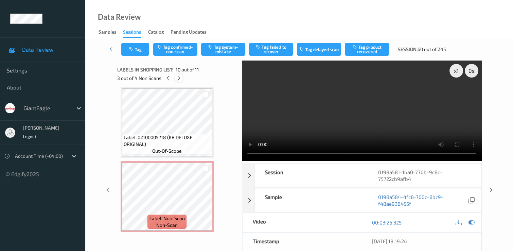
scroll to position [596, 0]
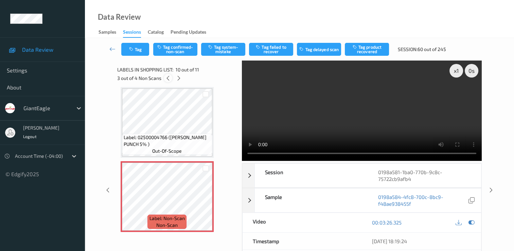
click at [170, 79] on icon at bounding box center [168, 78] width 6 height 6
click at [111, 48] on icon at bounding box center [112, 49] width 6 height 7
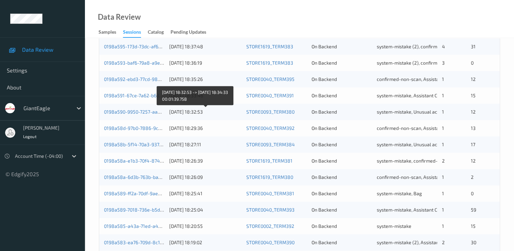
scroll to position [314, 0]
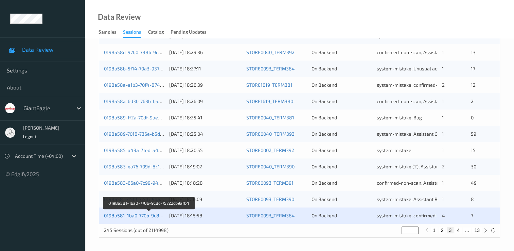
click at [130, 214] on link "0198a581-1ba0-770b-9c8c-75722cb9afb4" at bounding box center [149, 215] width 90 height 6
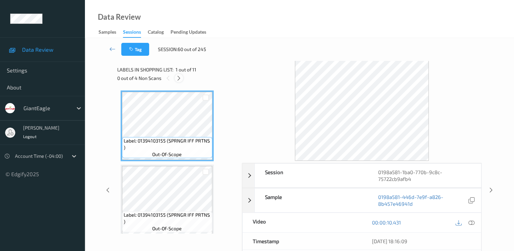
click at [176, 76] on div at bounding box center [179, 78] width 8 height 8
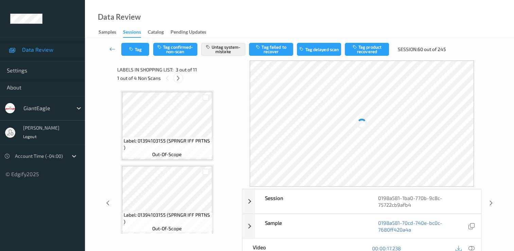
scroll to position [77, 0]
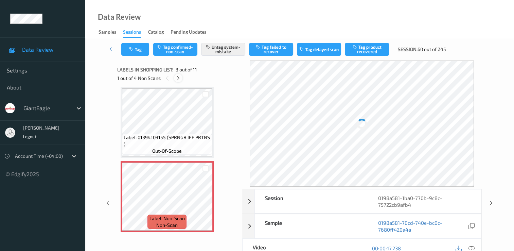
click at [179, 78] on icon at bounding box center [178, 78] width 6 height 6
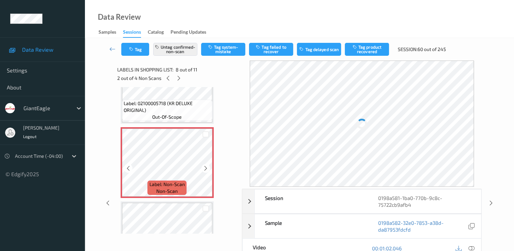
scroll to position [516, 0]
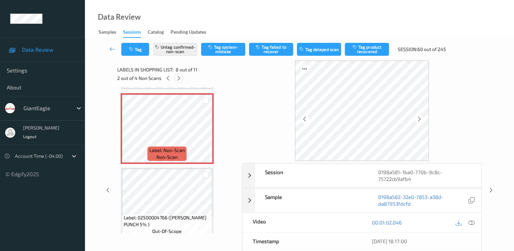
click at [179, 79] on icon at bounding box center [179, 78] width 6 height 6
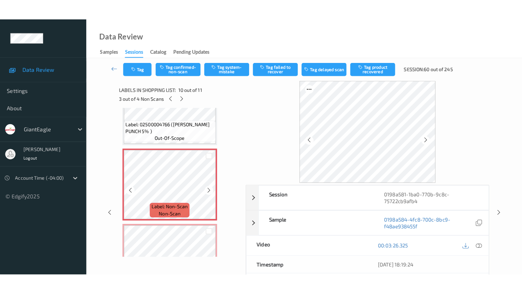
scroll to position [664, 0]
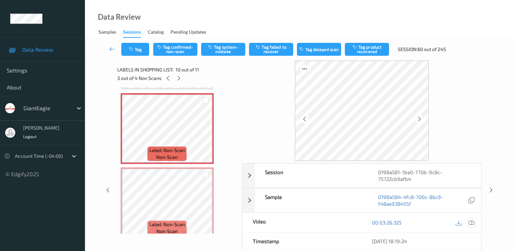
click at [473, 222] on icon at bounding box center [472, 222] width 6 height 6
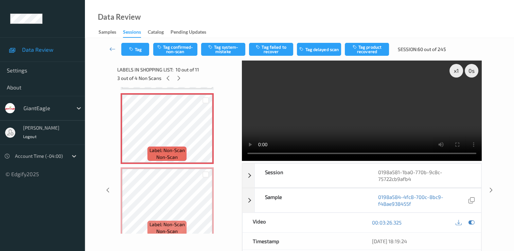
scroll to position [629, 0]
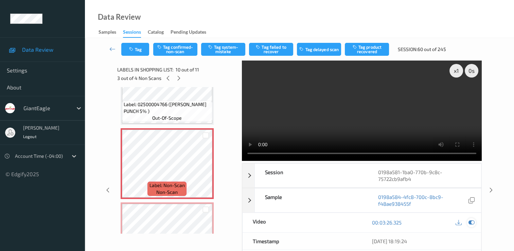
click at [473, 222] on icon at bounding box center [472, 222] width 6 height 6
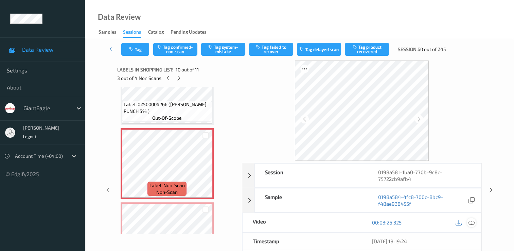
click at [471, 222] on icon at bounding box center [472, 222] width 6 height 6
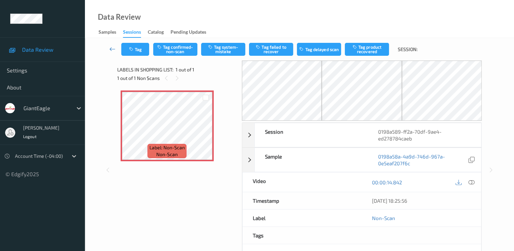
click at [110, 49] on icon at bounding box center [112, 49] width 6 height 7
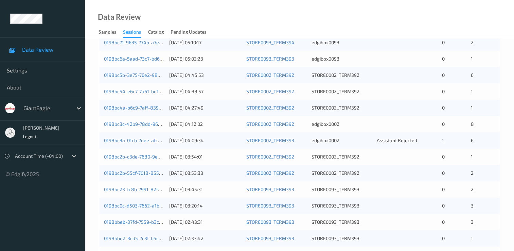
scroll to position [178, 0]
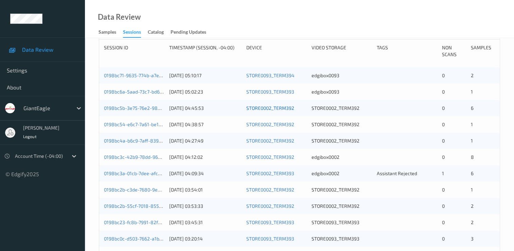
scroll to position [110, 0]
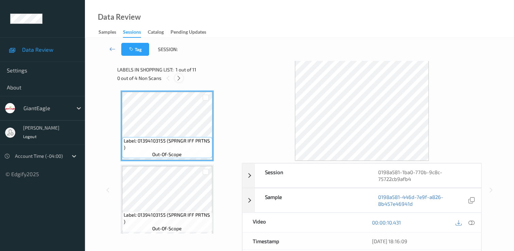
click at [179, 78] on icon at bounding box center [179, 78] width 6 height 6
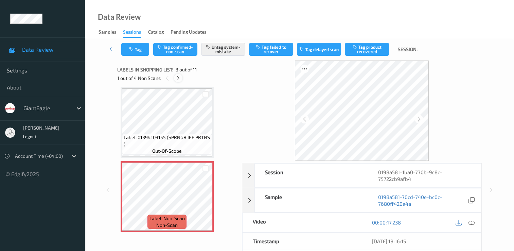
click at [179, 78] on icon at bounding box center [178, 78] width 6 height 6
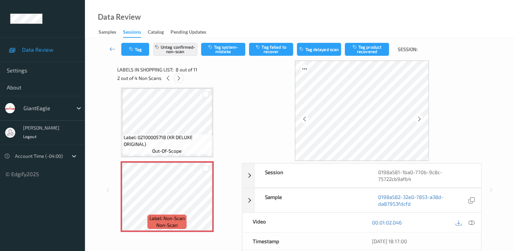
click at [179, 78] on icon at bounding box center [179, 78] width 6 height 6
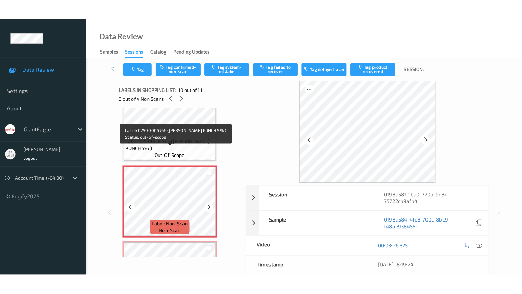
scroll to position [630, 0]
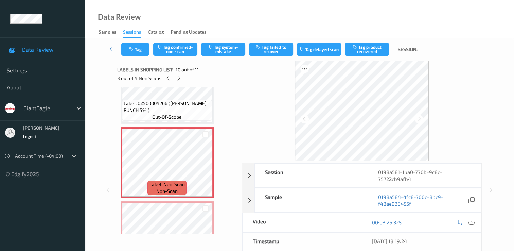
click at [413, 222] on div "00:03:26.325" at bounding box center [421, 222] width 99 height 9
click at [472, 223] on icon at bounding box center [472, 222] width 6 height 6
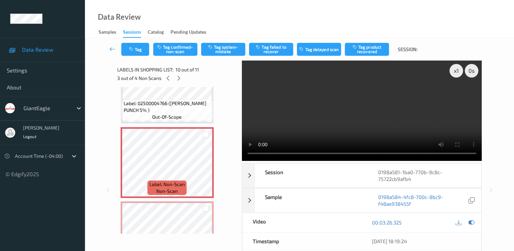
scroll to position [629, 0]
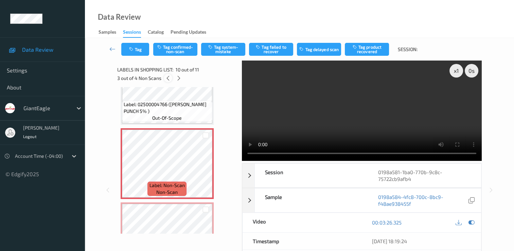
click at [166, 79] on icon at bounding box center [168, 78] width 6 height 6
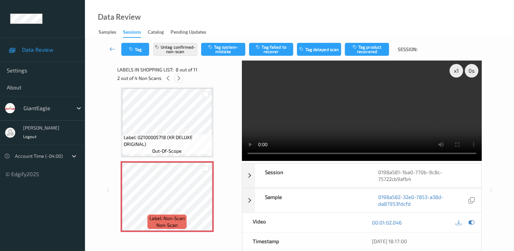
click at [177, 77] on icon at bounding box center [179, 78] width 6 height 6
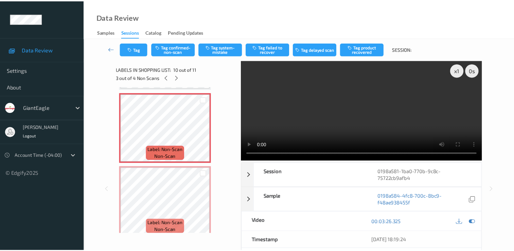
scroll to position [629, 0]
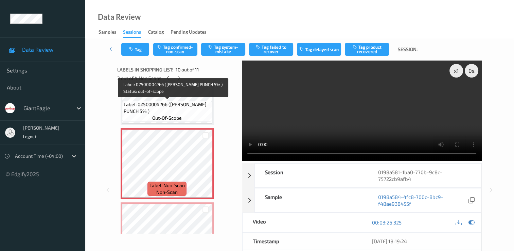
click at [190, 107] on span "Label: 02500004766 (MM BERRY PUNCH 5% )" at bounding box center [167, 108] width 87 height 14
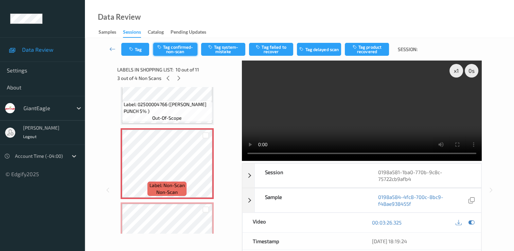
click at [173, 49] on button "Tag confirmed-non-scan" at bounding box center [175, 49] width 44 height 13
click at [178, 78] on icon at bounding box center [179, 78] width 6 height 6
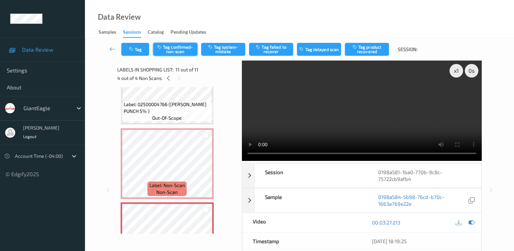
click at [179, 46] on button "Tag confirmed-non-scan" at bounding box center [175, 49] width 44 height 13
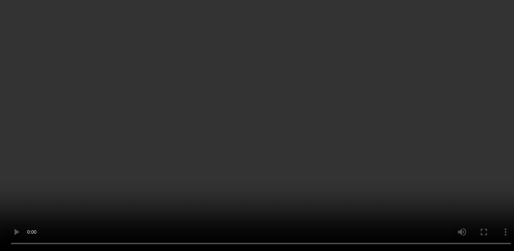
scroll to position [595, 0]
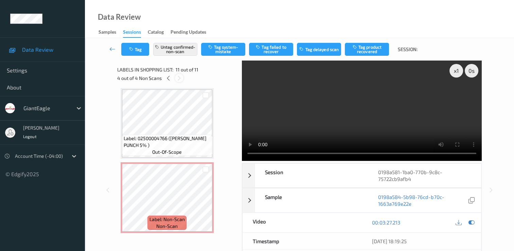
click at [180, 77] on icon at bounding box center [179, 78] width 6 height 6
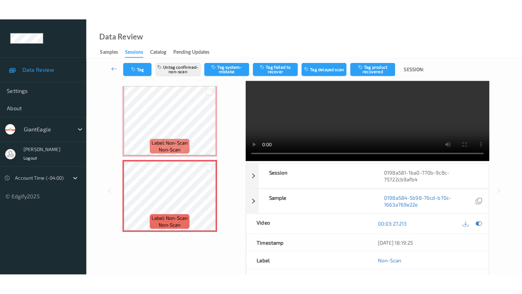
scroll to position [0, 0]
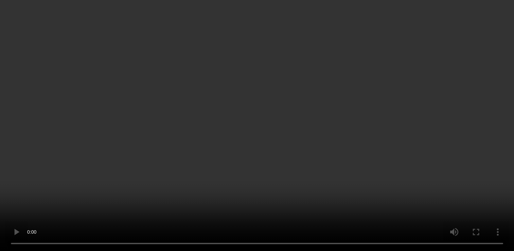
click at [458, 169] on video at bounding box center [257, 125] width 514 height 251
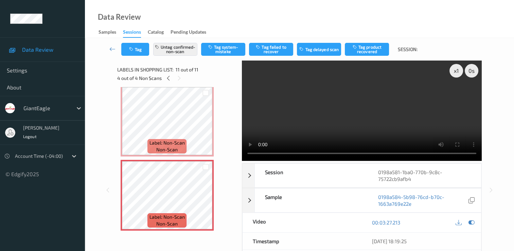
scroll to position [629, 0]
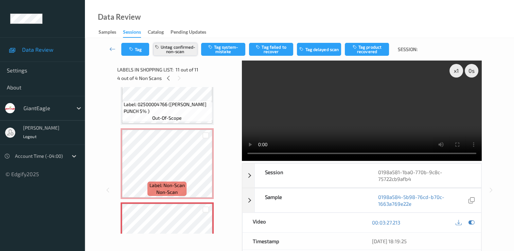
click at [184, 47] on button "Untag confirmed-non-scan" at bounding box center [175, 49] width 44 height 13
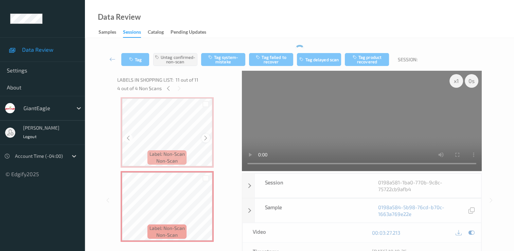
scroll to position [671, 0]
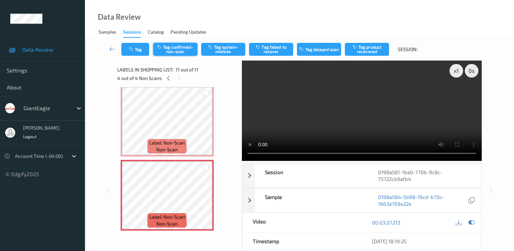
click at [181, 51] on button "Tag confirmed-non-scan" at bounding box center [175, 49] width 44 height 13
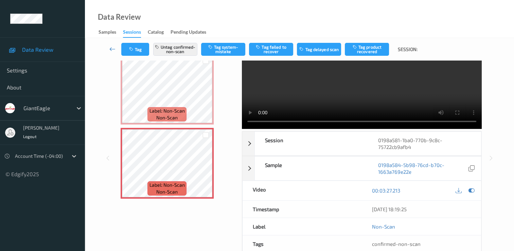
click at [111, 49] on icon at bounding box center [112, 49] width 6 height 7
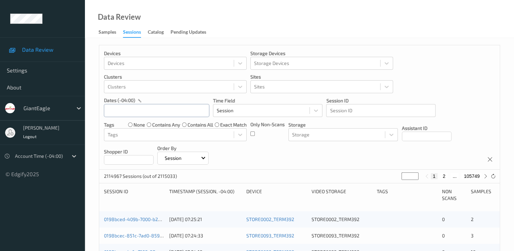
click at [171, 113] on input "text" at bounding box center [156, 110] width 105 height 13
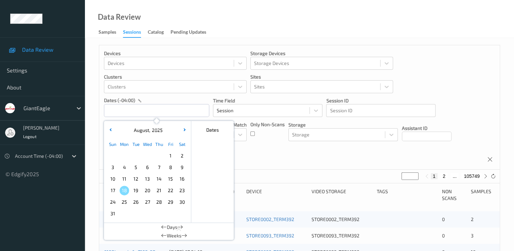
click at [146, 179] on span "13" at bounding box center [148, 179] width 10 height 10
type input "13/08/2025 00:00 -> 13/08/2025 23:59"
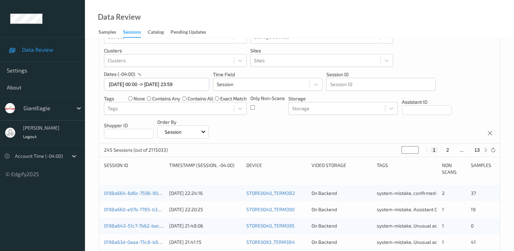
scroll to position [34, 0]
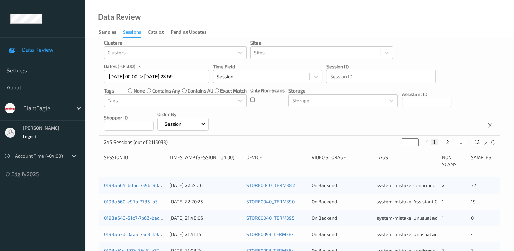
click at [447, 142] on button "2" at bounding box center [447, 142] width 7 height 6
type input "*"
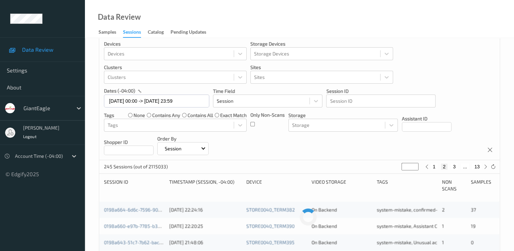
scroll to position [0, 0]
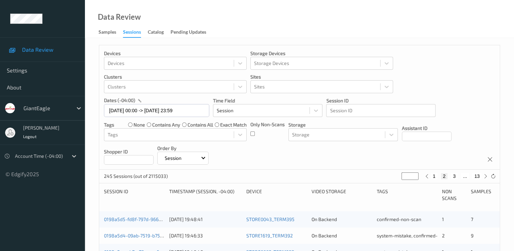
click at [453, 177] on button "3" at bounding box center [454, 176] width 7 height 6
type input "*"
click at [451, 177] on button "3" at bounding box center [450, 176] width 7 height 6
click at [457, 175] on button "4" at bounding box center [458, 176] width 7 height 6
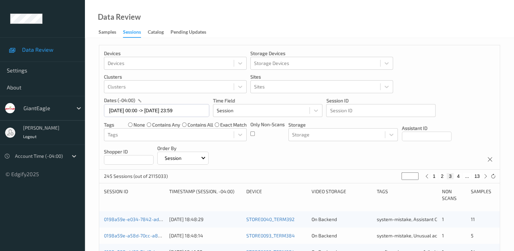
type input "*"
click at [461, 176] on button "5" at bounding box center [461, 176] width 7 height 6
type input "*"
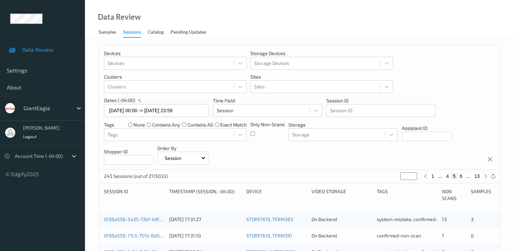
click at [461, 176] on button "6" at bounding box center [461, 176] width 7 height 6
type input "*"
click at [460, 176] on button "7" at bounding box center [461, 176] width 7 height 6
type input "*"
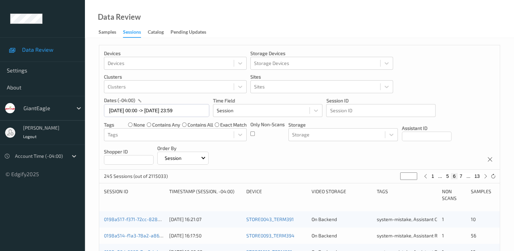
type input "*"
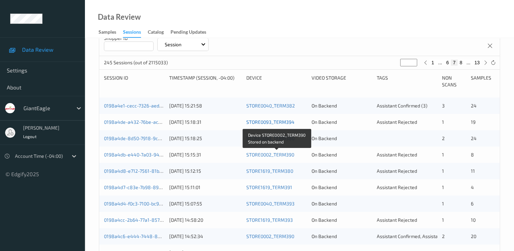
scroll to position [102, 0]
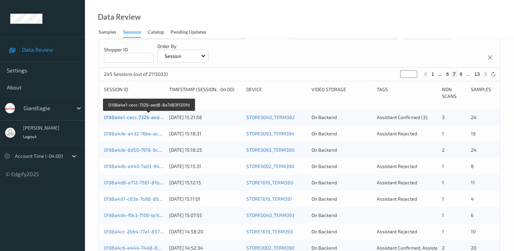
click at [138, 118] on link "0198a4e1-cecc-7326-aed8-8a7d83f120fd" at bounding box center [149, 117] width 91 height 6
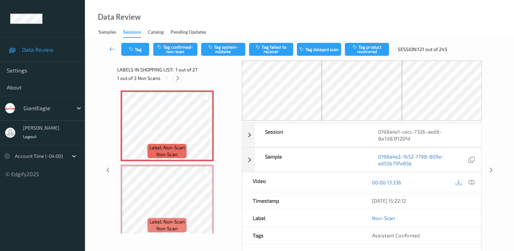
click at [178, 80] on icon at bounding box center [178, 78] width 6 height 6
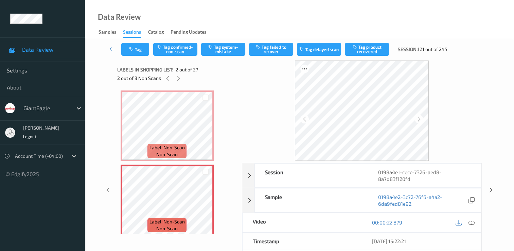
click at [463, 84] on div at bounding box center [362, 110] width 240 height 100
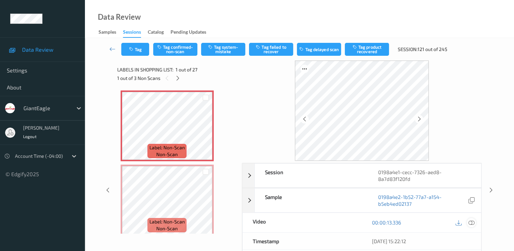
click at [471, 221] on icon at bounding box center [472, 222] width 6 height 6
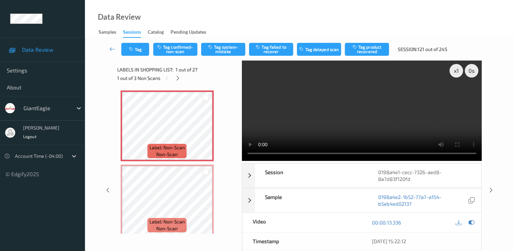
click at [457, 95] on video at bounding box center [362, 110] width 240 height 100
click at [232, 50] on button "Tag system-mistake" at bounding box center [223, 49] width 44 height 13
click at [136, 50] on button "Tag" at bounding box center [135, 49] width 28 height 13
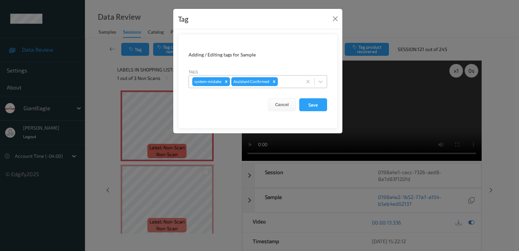
click at [286, 81] on div at bounding box center [288, 81] width 19 height 8
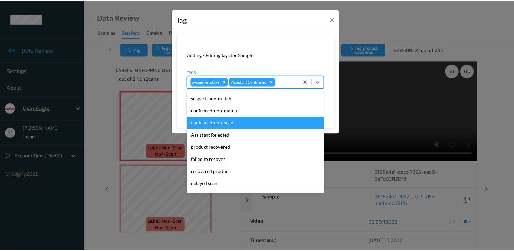
scroll to position [60, 0]
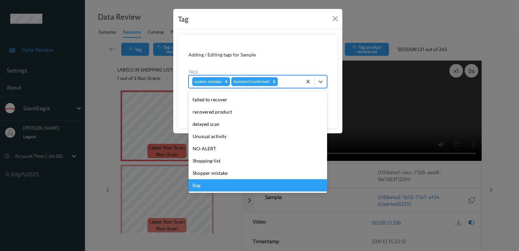
click at [242, 186] on div "Bag" at bounding box center [258, 185] width 139 height 12
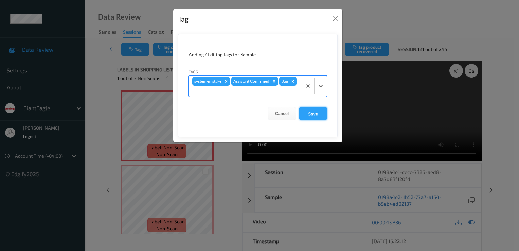
click at [311, 108] on button "Save" at bounding box center [313, 113] width 28 height 13
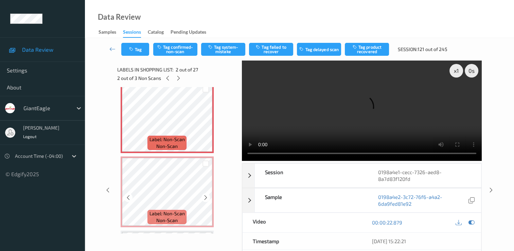
scroll to position [68, 0]
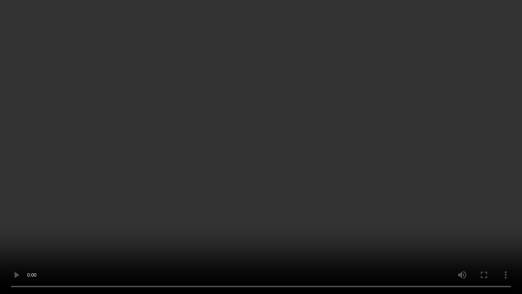
click at [192, 250] on video at bounding box center [261, 147] width 522 height 294
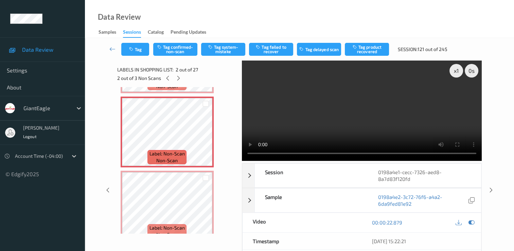
click at [377, 109] on video at bounding box center [362, 110] width 240 height 100
click at [168, 46] on button "Tag confirmed-non-scan" at bounding box center [175, 49] width 44 height 13
click at [375, 56] on div "Tag Untag confirmed-non-scan Tag system-mistake Tag failed to recover Tag delay…" at bounding box center [299, 49] width 401 height 22
click at [375, 52] on button "Tag product recovered" at bounding box center [367, 49] width 44 height 13
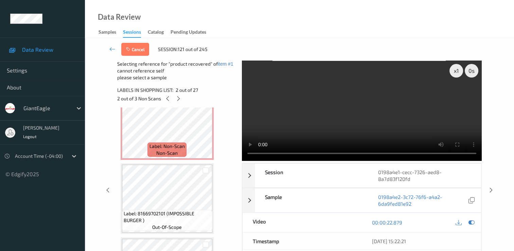
scroll to position [204, 0]
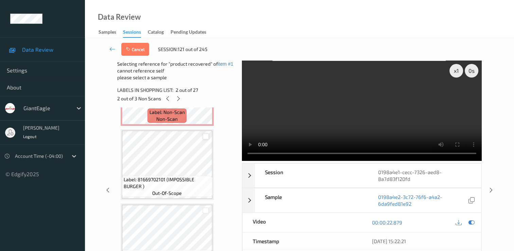
click at [205, 137] on div at bounding box center [206, 136] width 6 height 6
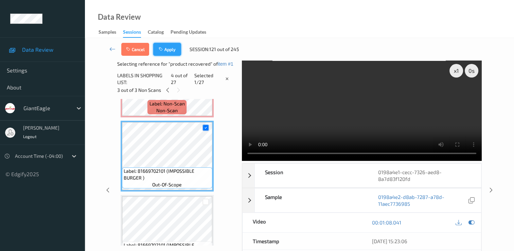
click at [164, 47] on icon "button" at bounding box center [162, 49] width 6 height 5
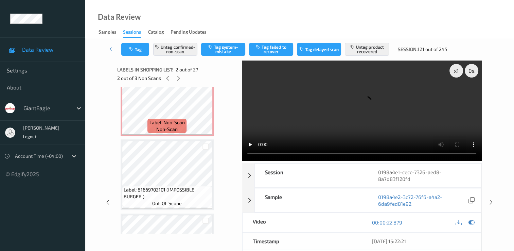
scroll to position [139, 0]
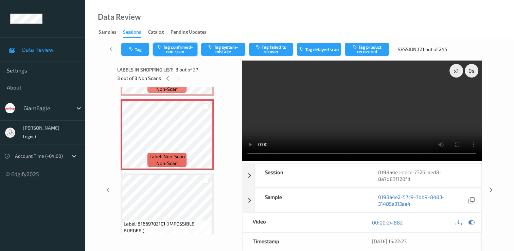
click at [179, 50] on button "Tag confirmed-non-scan" at bounding box center [175, 49] width 44 height 13
click at [373, 52] on button "Tag product recovered" at bounding box center [367, 49] width 44 height 13
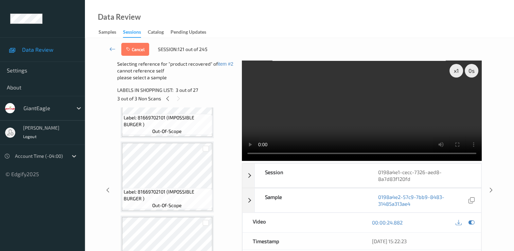
scroll to position [275, 0]
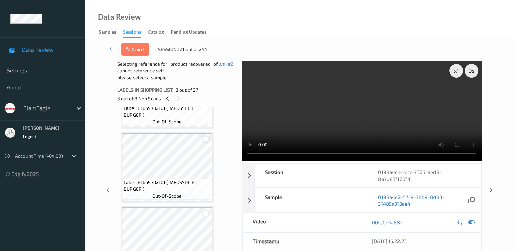
click at [206, 140] on div at bounding box center [206, 139] width 6 height 6
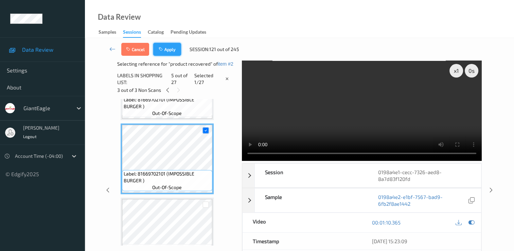
click at [166, 50] on button "Apply" at bounding box center [167, 49] width 28 height 13
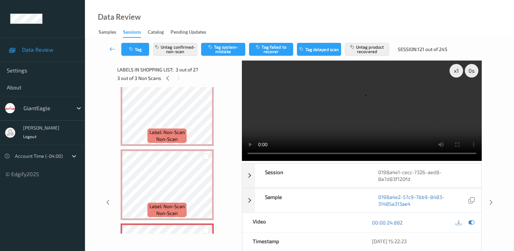
scroll to position [0, 0]
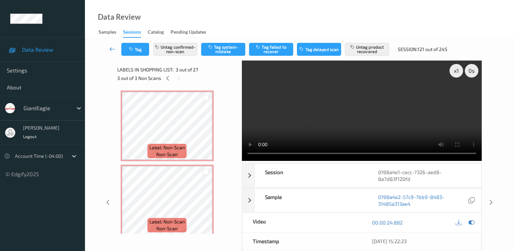
click at [109, 51] on icon at bounding box center [112, 49] width 6 height 7
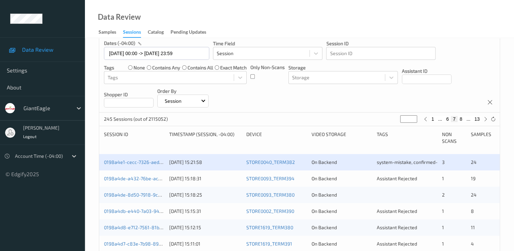
scroll to position [68, 0]
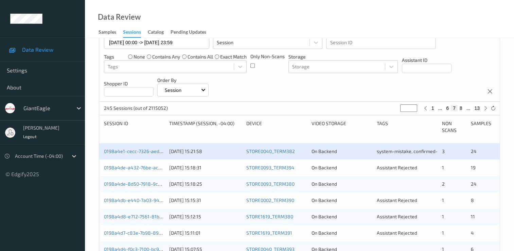
click at [146, 163] on div "0198a4de-a432-76be-acc1-0730d20c0970 13/08/2025 15:18:31 STORE0093_TERM394 On B…" at bounding box center [299, 167] width 401 height 16
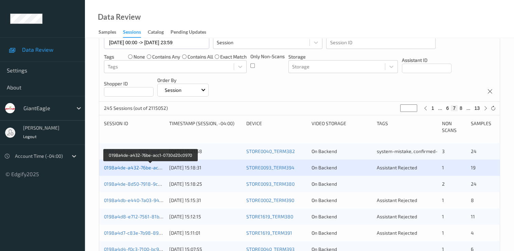
click at [150, 168] on link "0198a4de-a432-76be-acc1-0730d20c0970" at bounding box center [150, 167] width 92 height 6
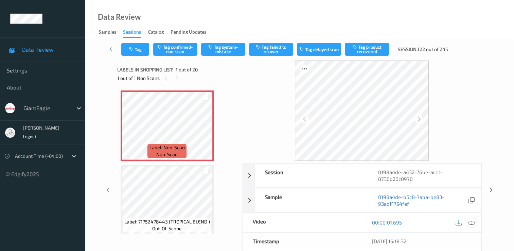
click at [470, 221] on icon at bounding box center [472, 222] width 6 height 6
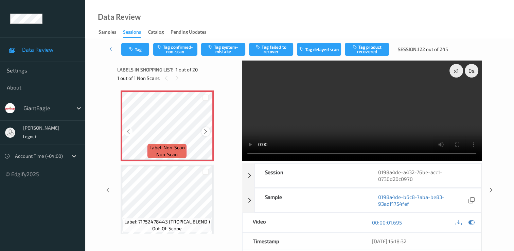
click at [205, 131] on icon at bounding box center [206, 131] width 6 height 6
click at [204, 131] on icon at bounding box center [206, 131] width 6 height 6
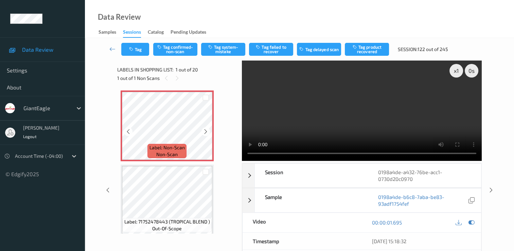
click at [204, 131] on icon at bounding box center [206, 131] width 6 height 6
click at [170, 49] on button "Tag confirmed-non-scan" at bounding box center [175, 49] width 44 height 13
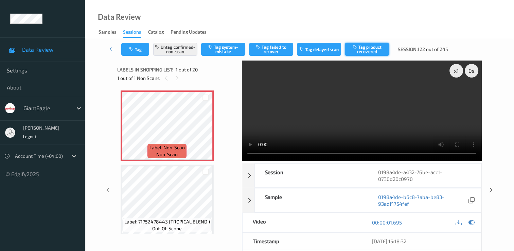
click at [370, 52] on button "Tag product recovered" at bounding box center [367, 49] width 44 height 13
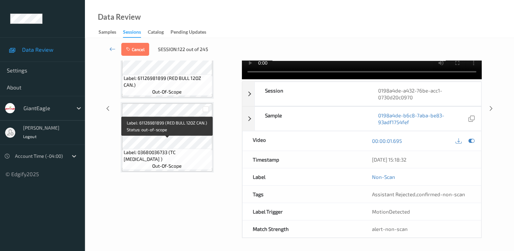
scroll to position [1338, 0]
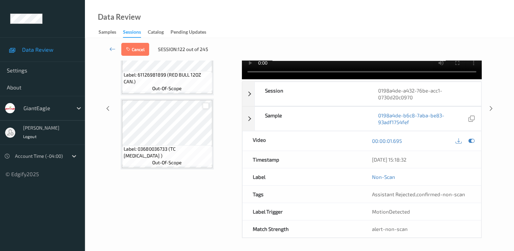
click at [205, 106] on div at bounding box center [206, 106] width 6 height 6
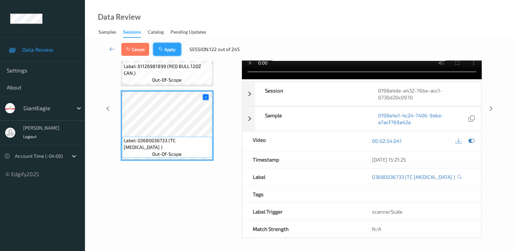
click at [175, 49] on button "Apply" at bounding box center [167, 49] width 28 height 13
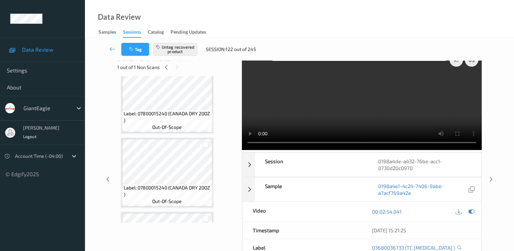
scroll to position [0, 0]
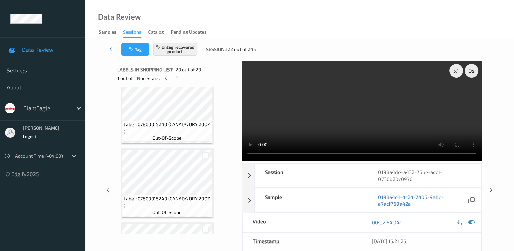
click at [277, 22] on div "Data Review Samples Sessions Catalog Pending Updates" at bounding box center [299, 19] width 429 height 38
click at [111, 51] on icon at bounding box center [112, 49] width 6 height 7
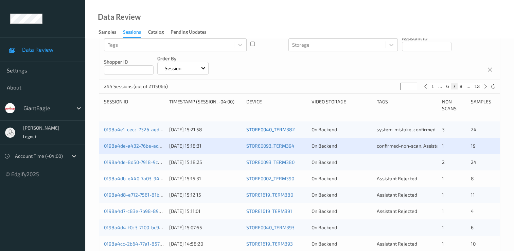
scroll to position [102, 0]
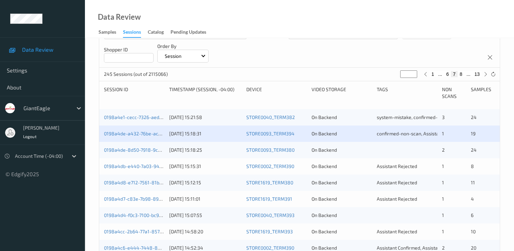
click at [155, 145] on div "0198a4de-8d50-7918-9ce7-9114ce097824 13/08/2025 15:18:25 STORE0093_TERM380 On B…" at bounding box center [299, 150] width 401 height 16
